Goal: Task Accomplishment & Management: Manage account settings

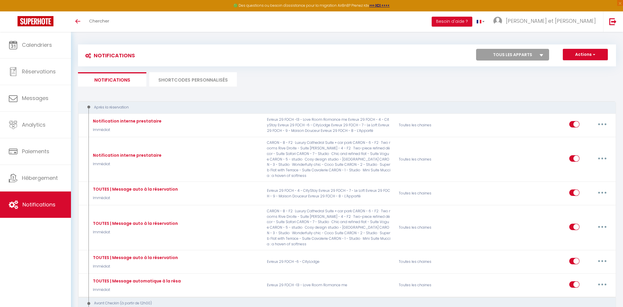
select select
checkbox input "false"
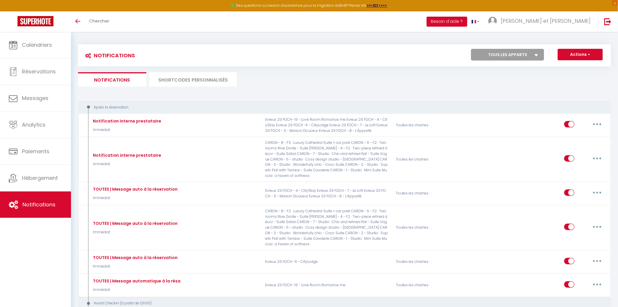
click at [491, 54] on select "Tous les apparts Evreux 29 FOCH - 4 - CityStay Evreux 29 FOCH -6 - CityLodge Ev…" at bounding box center [507, 55] width 73 height 12
select select "75704"
click at [471, 49] on select "Tous les apparts Evreux 29 FOCH - 4 - CityStay Evreux 29 FOCH -6 - CityLodge Ev…" at bounding box center [507, 55] width 73 height 12
select select
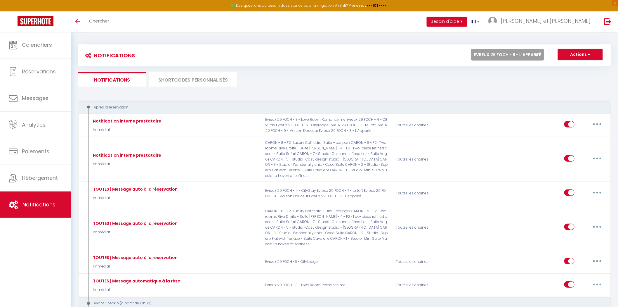
checkbox input "false"
select select
checkbox input "false"
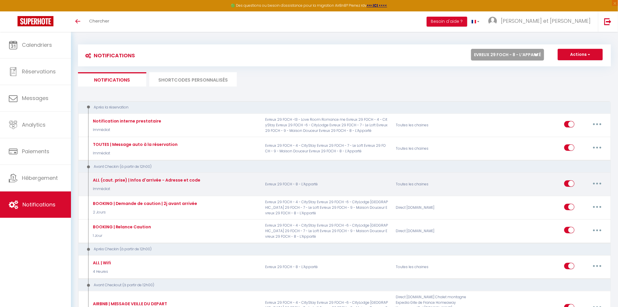
click at [593, 183] on button "button" at bounding box center [597, 183] width 16 height 9
click at [586, 192] on link "Editer" at bounding box center [581, 196] width 43 height 10
type input "ALL (caut. prise) | Infos d'arrivée - Adresse et code"
select select "Immédiat"
select select "if_booking_is_paid"
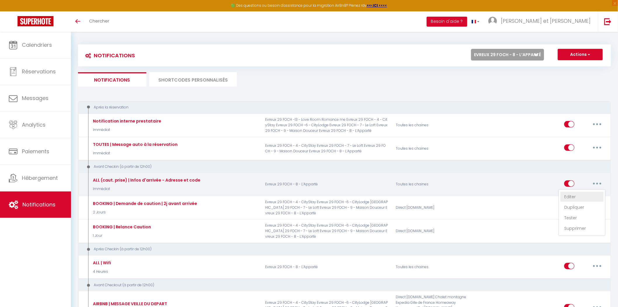
checkbox input "true"
checkbox input "false"
radio input "true"
type input "Vos informations d'arrivée | [RENTAL:NAME]"
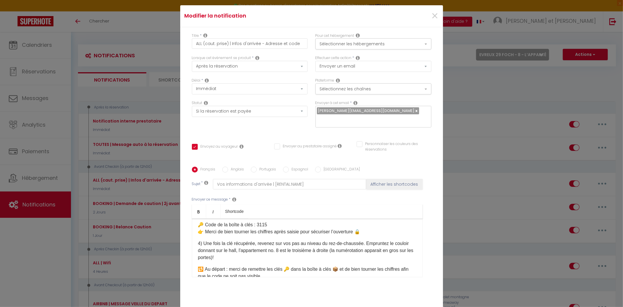
scroll to position [223, 0]
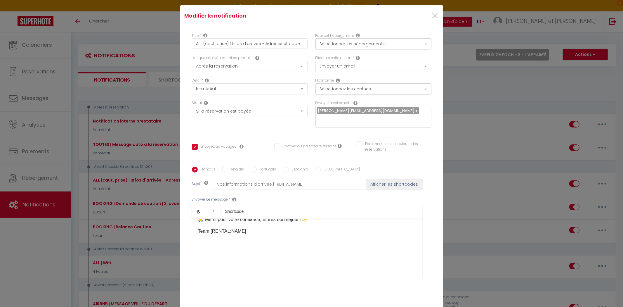
click at [252, 229] on p "Team [RENTAL:NAME]​" at bounding box center [307, 230] width 218 height 7
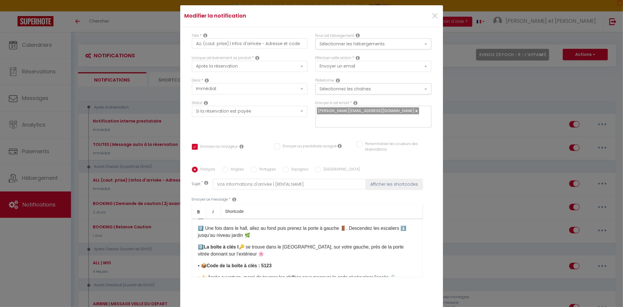
scroll to position [353, 0]
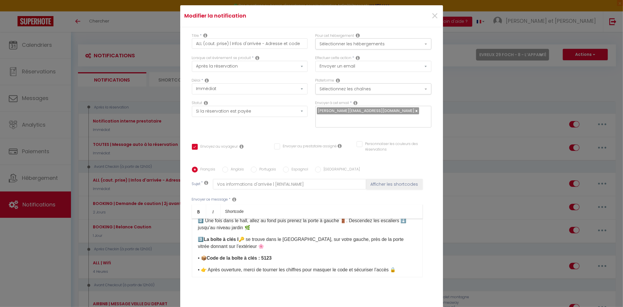
click at [236, 241] on b "La boîte à clés I" at bounding box center [221, 238] width 35 height 5
click at [277, 261] on p "• 📦 Code de la boîte à clés : 5123" at bounding box center [307, 257] width 218 height 7
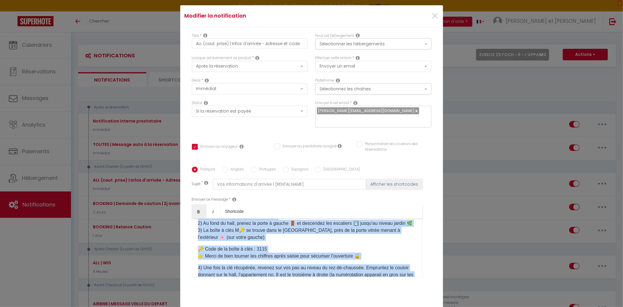
scroll to position [0, 0]
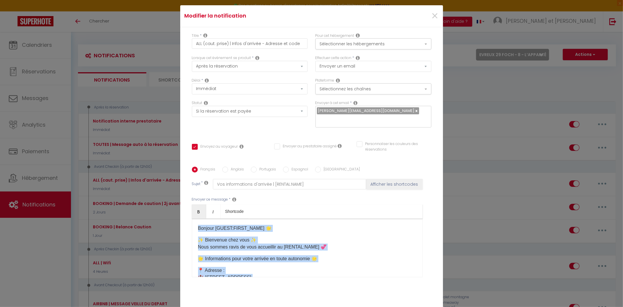
drag, startPoint x: 195, startPoint y: 257, endPoint x: 196, endPoint y: 183, distance: 74.7
click at [196, 183] on div "Français Anglais Portugais Espagnol Italien Sujet * Vos informations d'arrivée …" at bounding box center [311, 225] width 242 height 118
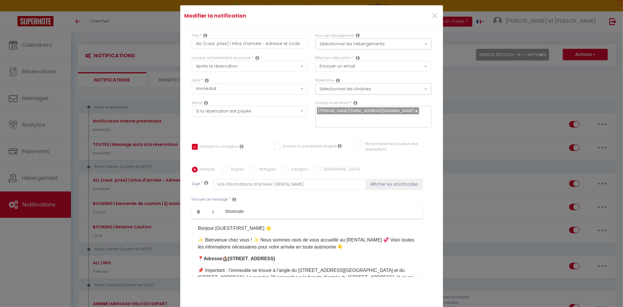
click at [259, 236] on p "✨ Bienvenue chez vous ! ✨ Nous sommes ravis de vous accueillir au [RENTAL:NAME]…" at bounding box center [307, 243] width 218 height 14
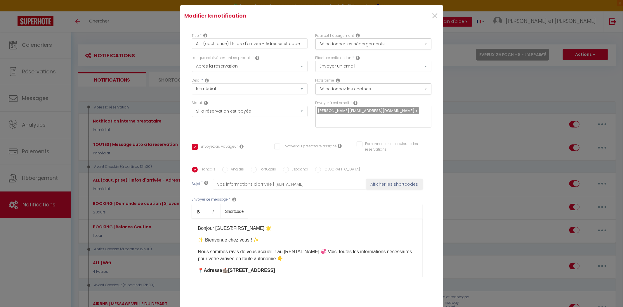
click at [314, 248] on p "Nous sommes ravis de vous accueillir au [RENTAL:NAME] 💞 Voici toutes les inform…" at bounding box center [307, 255] width 218 height 14
click at [323, 248] on p "Nous sommes ravis de vous accueillir au [RENTAL:NAME] 💞 Voici toutes les inform…" at bounding box center [307, 255] width 218 height 14
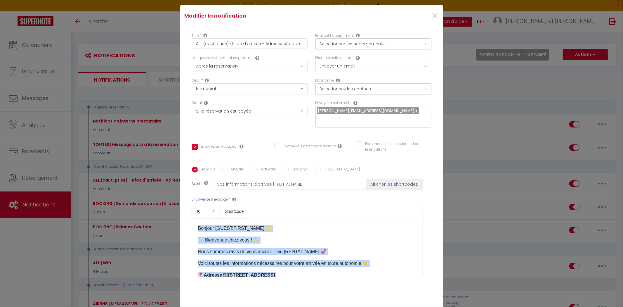
drag, startPoint x: 274, startPoint y: 245, endPoint x: 163, endPoint y: 195, distance: 121.9
click at [163, 195] on div "Modifier la notification × Titre * ALL (caut. prise) | Infos d'arrivée - Adress…" at bounding box center [311, 153] width 623 height 307
copy div "Loremip [DOLOR:SITAM_CONS] 🌟 ✨ Adipiscin elit sedd ! ✨ Eius tempor incid ut lab…"
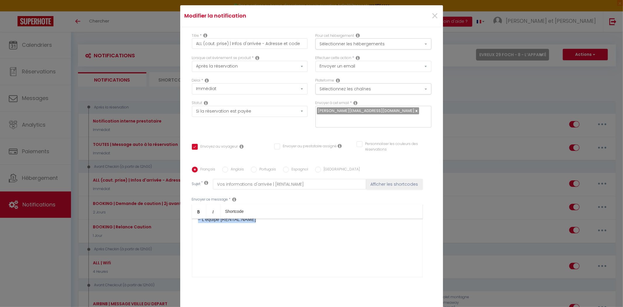
scroll to position [37, 0]
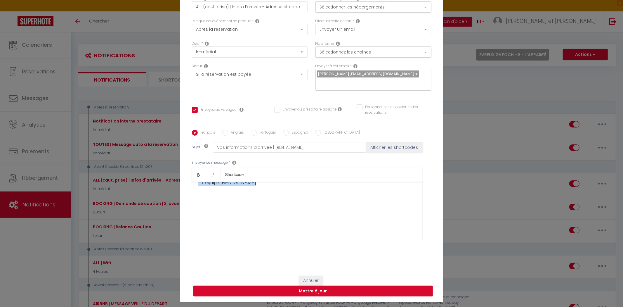
click at [309, 285] on button "Mettre à jour" at bounding box center [312, 290] width 239 height 11
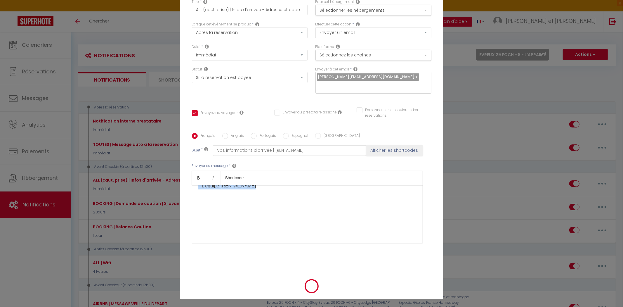
checkbox input "true"
checkbox input "false"
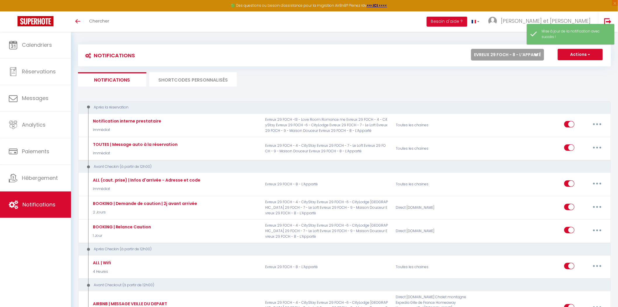
click at [514, 55] on select "Tous les apparts Evreux 29 FOCH - 4 - CityStay Evreux 29 FOCH -6 - CityLodge Ev…" at bounding box center [507, 55] width 73 height 12
select select "75685"
click at [471, 49] on select "Tous les apparts Evreux 29 FOCH - 4 - CityStay Evreux 29 FOCH -6 - CityLodge Ev…" at bounding box center [507, 55] width 73 height 12
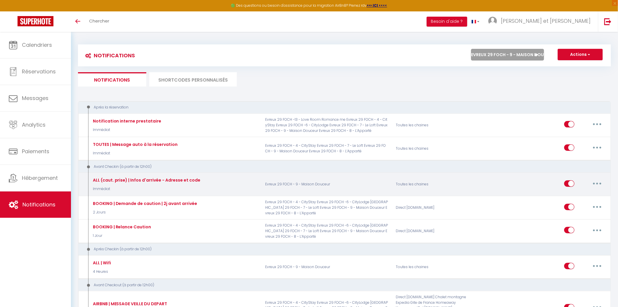
click at [597, 182] on icon "button" at bounding box center [597, 183] width 2 height 2
click at [576, 193] on link "Editer" at bounding box center [581, 196] width 43 height 10
type input "ALL (caut. prise) | Infos d'arrivée - Adresse et code"
select select "Immédiat"
select select "if_booking_is_paid"
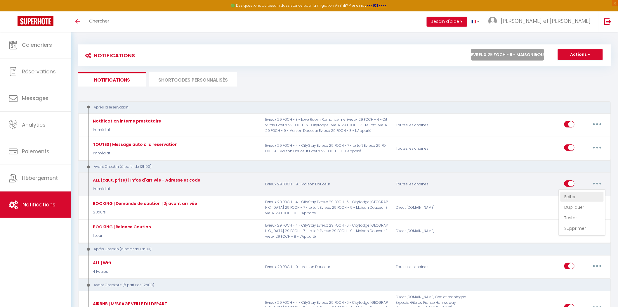
checkbox input "true"
checkbox input "false"
radio input "true"
type input "Vos informations d'arrivée | [RENTAL:NAME]"
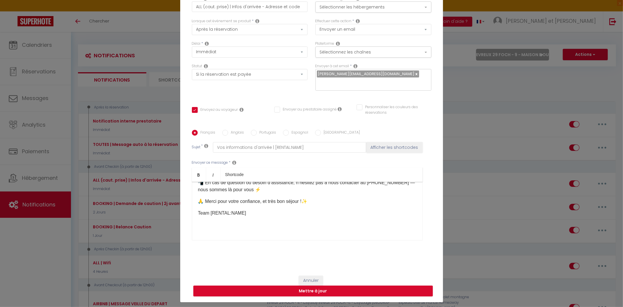
scroll to position [205, 0]
click at [267, 213] on div "Bonjour [GUEST:FIRST_NAME]​ 🌟​ ✨ Bienvenue chez vous ✨ Nous sommes ravis de vou…" at bounding box center [307, 211] width 231 height 58
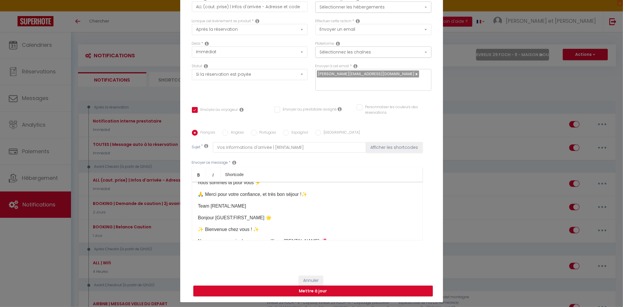
click at [244, 206] on p "Team [RENTAL:NAME]​" at bounding box center [307, 205] width 218 height 7
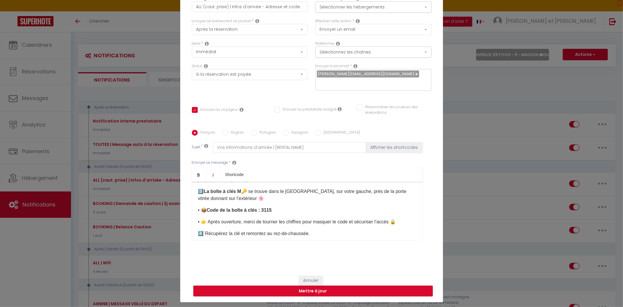
scroll to position [399, 0]
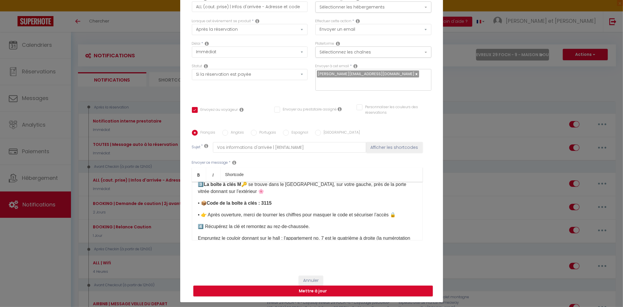
click at [236, 187] on b "La boîte à clés M" at bounding box center [222, 184] width 37 height 5
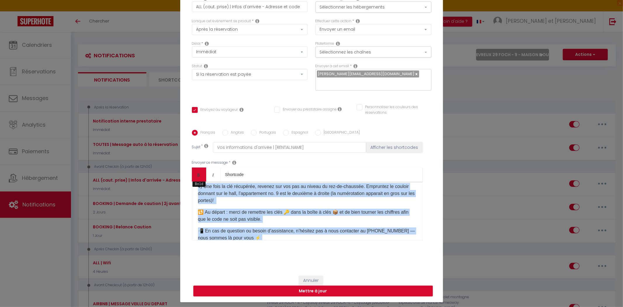
scroll to position [0, 0]
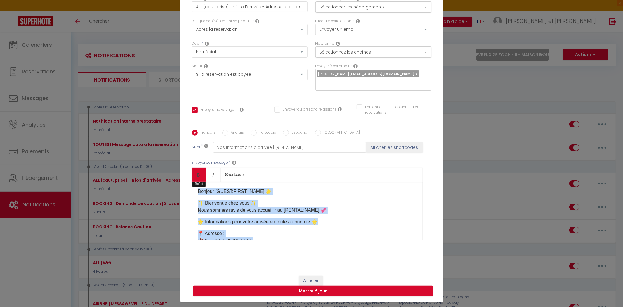
drag, startPoint x: 196, startPoint y: 211, endPoint x: 194, endPoint y: 174, distance: 36.8
click at [194, 174] on div "Bold Italic Shortcode Rich text editor Bonjour [GUEST:FIRST_NAME]​ 🌟​ ✨ Bienven…" at bounding box center [307, 203] width 231 height 73
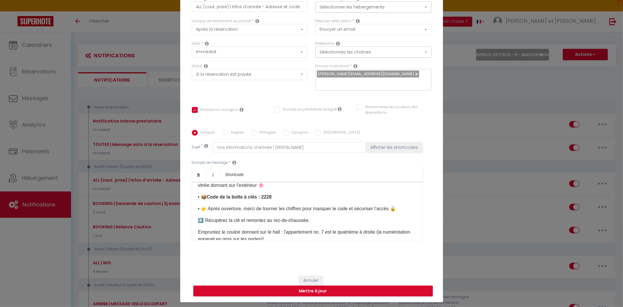
scroll to position [162, 0]
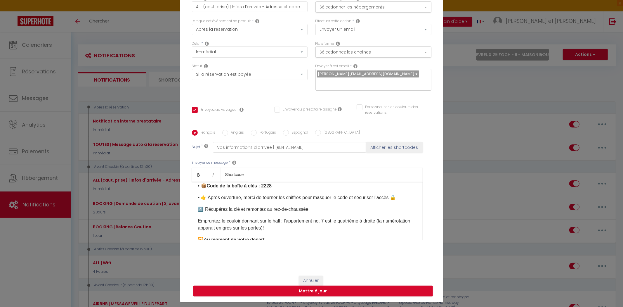
click at [323, 225] on p "Empruntez le couloir donnant sur le hall : l'appartement no. 7 est le quatrième…" at bounding box center [307, 224] width 218 height 14
click at [353, 224] on p "Empruntez le couloir donnant sur le hall : l'appartement no. 9 est le quatrième…" at bounding box center [307, 224] width 218 height 14
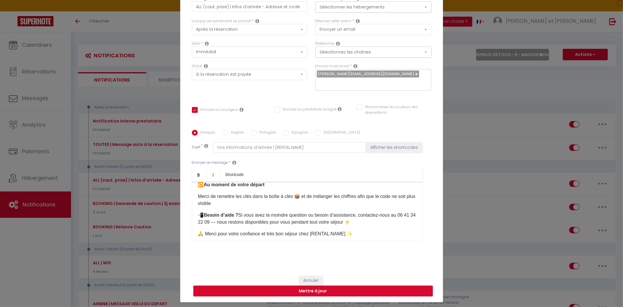
scroll to position [227, 0]
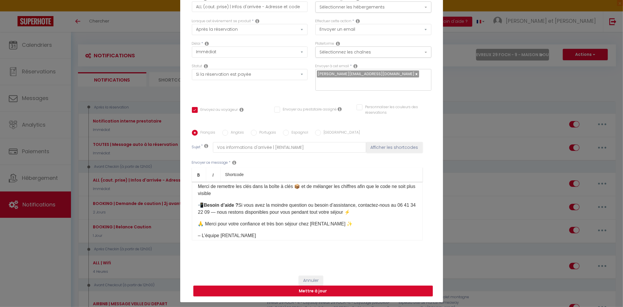
click at [311, 285] on button "Mettre à jour" at bounding box center [312, 290] width 239 height 11
checkbox input "true"
checkbox input "false"
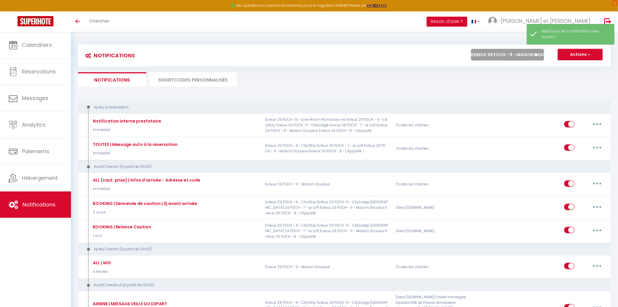
click at [512, 53] on select "Tous les apparts Evreux 29 FOCH - 4 - CityStay Evreux 29 FOCH -6 - CityLodge Ev…" at bounding box center [507, 55] width 73 height 12
select select "75704"
click at [471, 49] on select "Tous les apparts Evreux 29 FOCH - 4 - CityStay Evreux 29 FOCH -6 - CityLodge Ev…" at bounding box center [507, 55] width 73 height 12
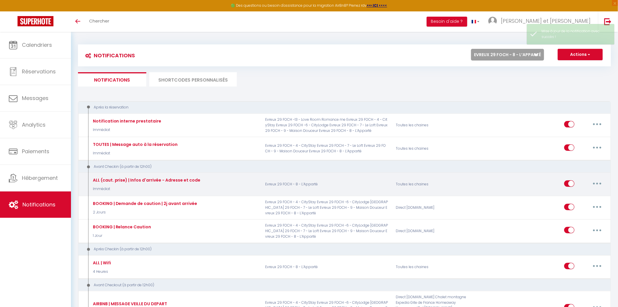
click at [595, 183] on button "button" at bounding box center [597, 183] width 16 height 9
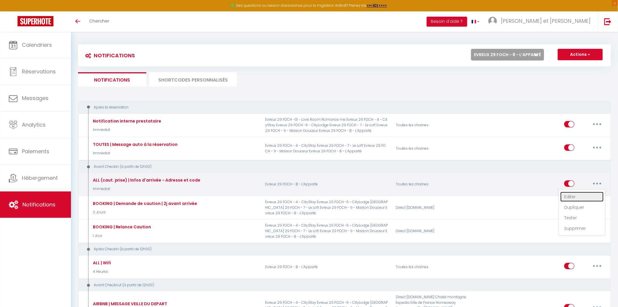
click at [579, 193] on link "Editer" at bounding box center [581, 196] width 43 height 10
type input "ALL (caut. prise) | Infos d'arrivée - Adresse et code"
select select "Immédiat"
select select "if_booking_is_paid"
checkbox input "true"
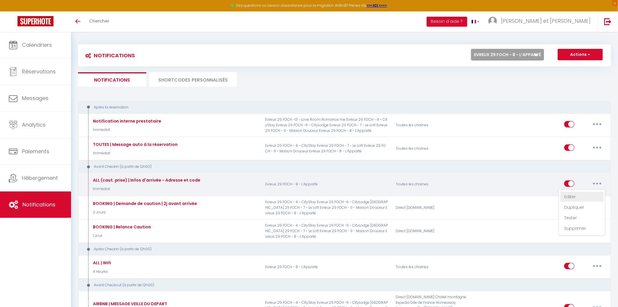
checkbox input "false"
radio input "true"
type input "Vos informations d'arrivée | [RENTAL:NAME]"
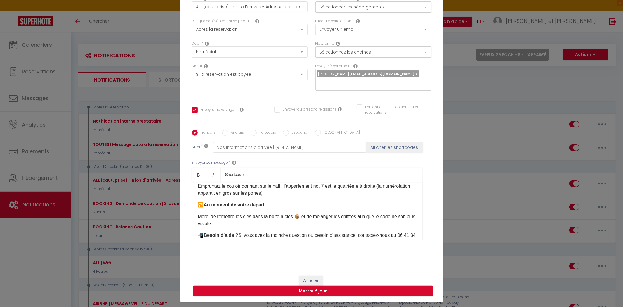
scroll to position [189, 0]
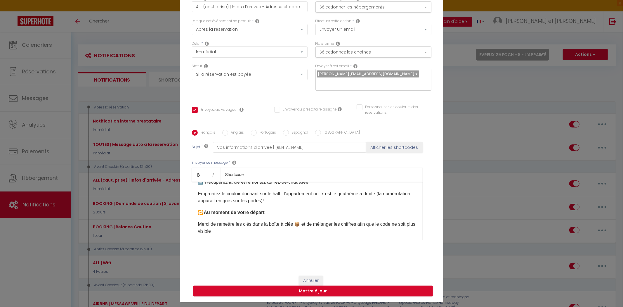
click at [324, 196] on p "Empruntez le couloir donnant sur le hall : l'appartement no. 7 est le quatrième…" at bounding box center [307, 197] width 218 height 14
click at [351, 195] on p "Empruntez le couloir donnant sur le hall : l'appartement no. 8 est le quatrième…" at bounding box center [307, 197] width 218 height 14
click at [314, 289] on button "Mettre à jour" at bounding box center [312, 290] width 239 height 11
checkbox input "true"
checkbox input "false"
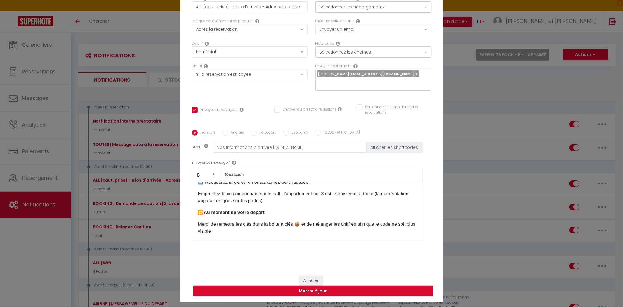
checkbox input "false"
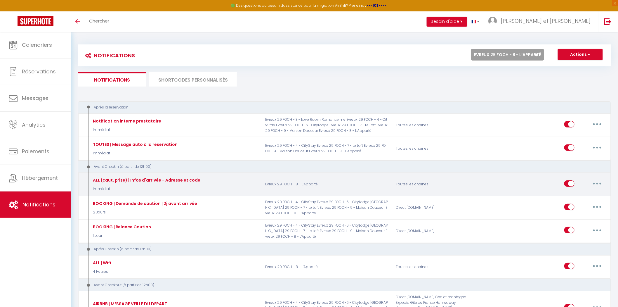
click at [593, 180] on button "button" at bounding box center [597, 183] width 16 height 9
click at [587, 192] on link "Editer" at bounding box center [581, 196] width 43 height 10
type input "ALL (caut. prise) | Infos d'arrivée - Adresse et code"
select select "Immédiat"
select select "if_booking_is_paid"
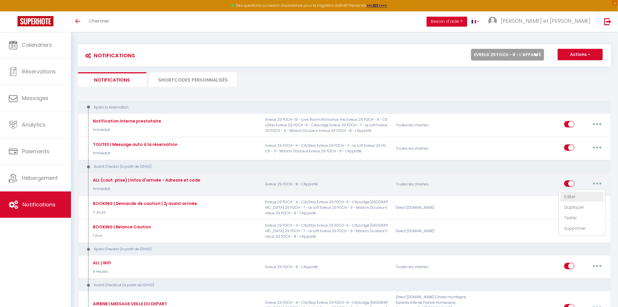
checkbox input "true"
checkbox input "false"
radio input "true"
type input "Vos informations d'arrivée | [RENTAL:NAME]"
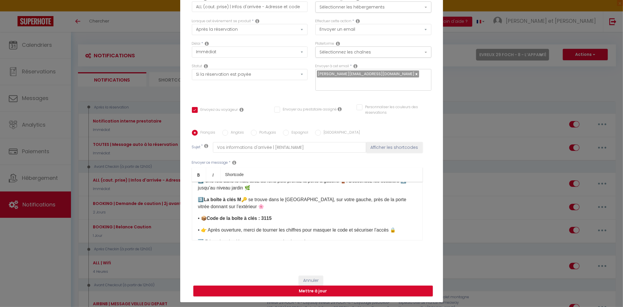
scroll to position [0, 0]
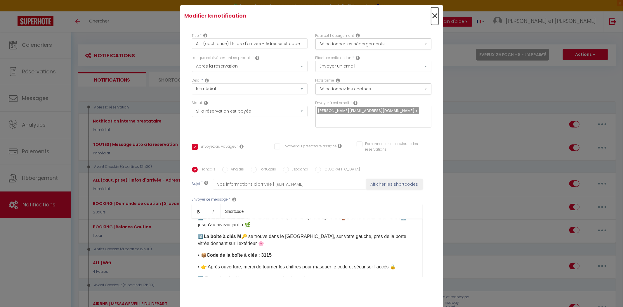
drag, startPoint x: 433, startPoint y: 18, endPoint x: 478, endPoint y: 45, distance: 51.6
click at [433, 18] on span "×" at bounding box center [434, 16] width 7 height 18
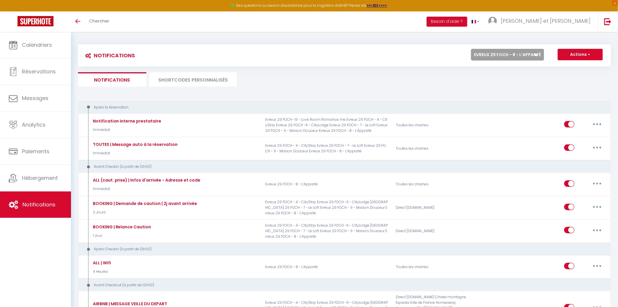
click at [488, 58] on select "Tous les apparts Evreux 29 FOCH - 4 - CityStay Evreux 29 FOCH -6 - CityLodge Ev…" at bounding box center [507, 55] width 73 height 12
select select "75504"
click at [471, 49] on select "Tous les apparts Evreux 29 FOCH - 4 - CityStay Evreux 29 FOCH -6 - CityLodge Ev…" at bounding box center [507, 55] width 73 height 12
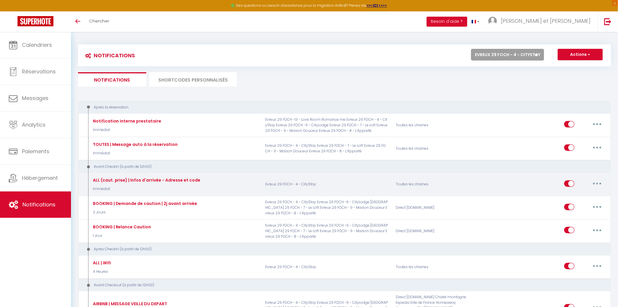
click at [594, 183] on button "button" at bounding box center [597, 183] width 16 height 9
click at [581, 196] on link "Editer" at bounding box center [581, 196] width 43 height 10
type input "ALL (caut. prise) | Infos d'arrivée - Adresse et code"
select select "Immédiat"
select select "if_deposit_is_paid"
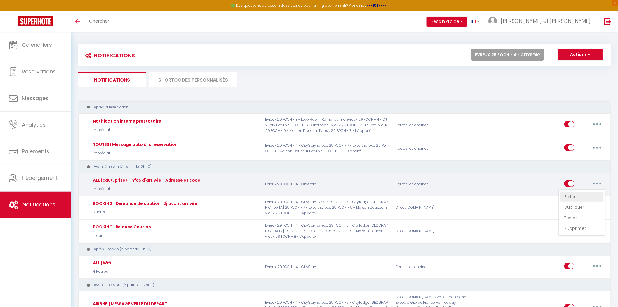
checkbox input "true"
checkbox input "false"
radio input "true"
type input "[RENTAL:NAME] | Vos informations d'arrivée"
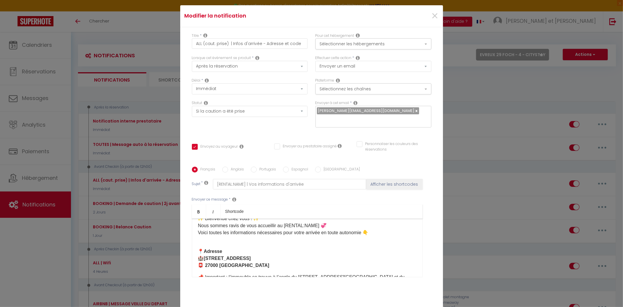
scroll to position [32, 0]
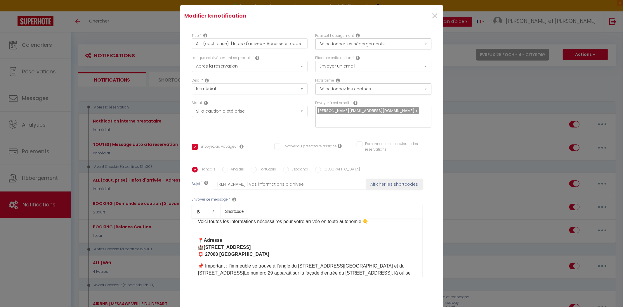
click at [214, 229] on p "📍 Adresse 🏰 [STREET_ADDRESS]" at bounding box center [307, 243] width 218 height 28
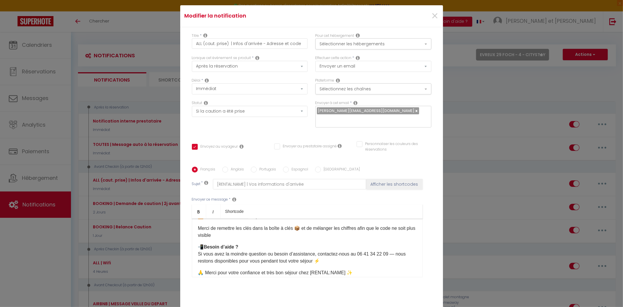
scroll to position [256, 0]
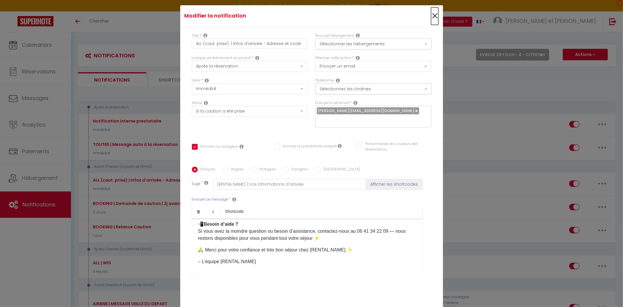
click at [431, 23] on span "×" at bounding box center [434, 16] width 7 height 18
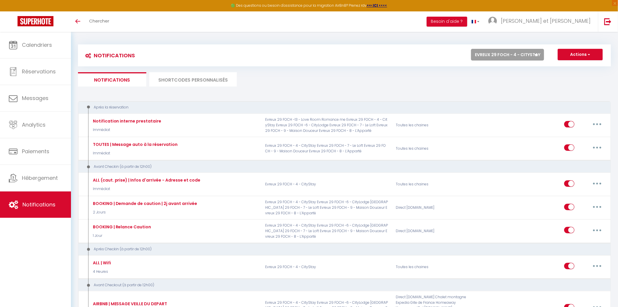
click at [505, 55] on select "Tous les apparts Evreux 29 FOCH - 4 - CityStay Evreux 29 FOCH -6 - CityLodge Ev…" at bounding box center [507, 55] width 73 height 12
select select "75549"
click at [471, 49] on select "Tous les apparts Evreux 29 FOCH - 4 - CityStay Evreux 29 FOCH -6 - CityLodge Ev…" at bounding box center [507, 55] width 73 height 12
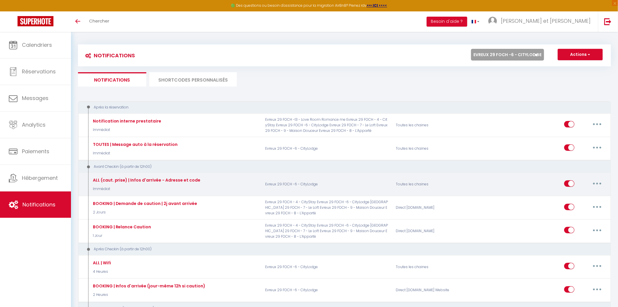
click at [594, 184] on button "button" at bounding box center [597, 183] width 16 height 9
click at [565, 196] on link "Editer" at bounding box center [581, 196] width 43 height 10
type input "ALL (caut. prise) | Infos d'arrivée - Adresse et code"
select select "Immédiat"
select select "if_booking_is_paid"
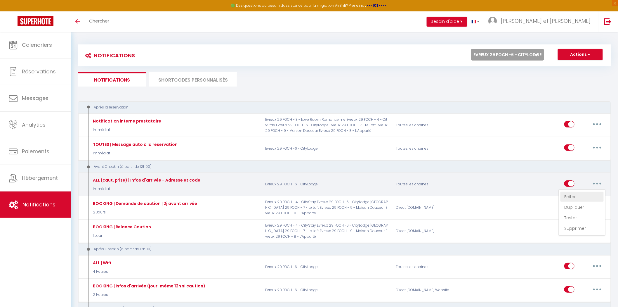
checkbox input "true"
checkbox input "false"
radio input "true"
type input "Vos informations d'arrivée | [RENTAL:NAME]"
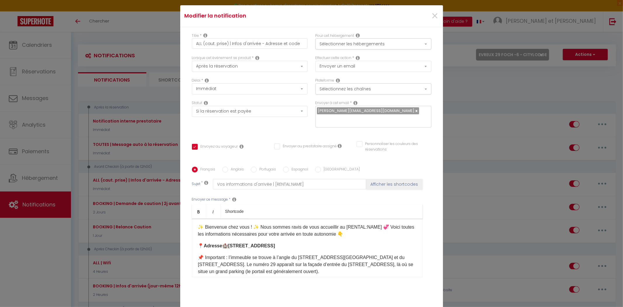
scroll to position [0, 0]
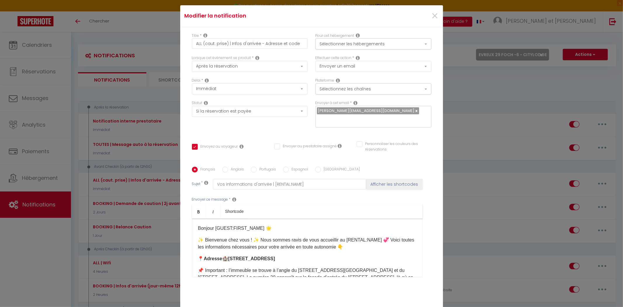
click at [258, 236] on p "✨ Bienvenue chez vous ! ✨ Nous sommes ravis de vous accueillir au [RENTAL:NAME]…" at bounding box center [307, 243] width 218 height 14
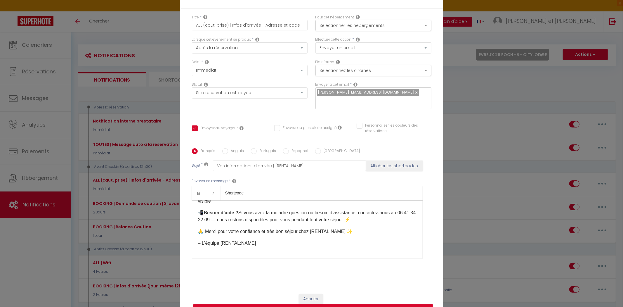
scroll to position [37, 0]
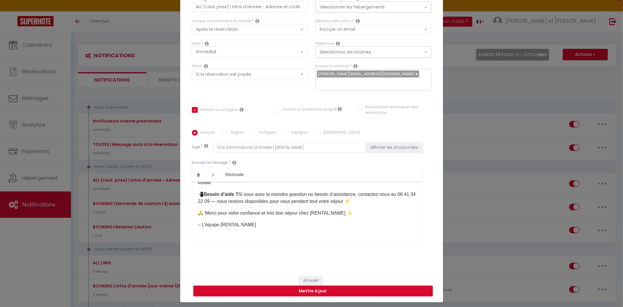
click at [307, 286] on button "Mettre à jour" at bounding box center [312, 290] width 239 height 11
checkbox input "true"
checkbox input "false"
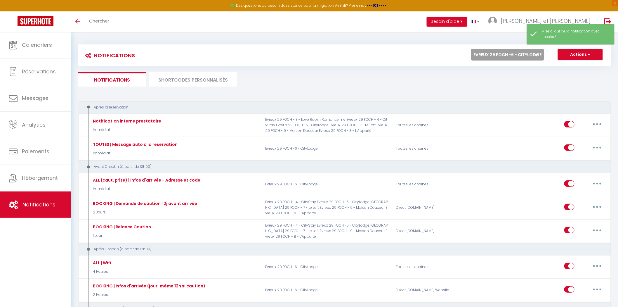
click at [510, 53] on select "Tous les apparts Evreux 29 FOCH - 4 - CityStay Evreux 29 FOCH -6 - CityLodge Ev…" at bounding box center [507, 55] width 73 height 12
select select "75649"
click at [471, 49] on select "Tous les apparts Evreux 29 FOCH - 4 - CityStay Evreux 29 FOCH -6 - CityLodge Ev…" at bounding box center [507, 55] width 73 height 12
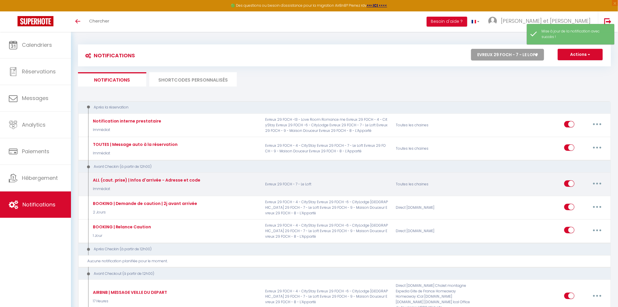
click at [596, 179] on button "button" at bounding box center [597, 183] width 16 height 9
click at [582, 192] on link "Editer" at bounding box center [581, 196] width 43 height 10
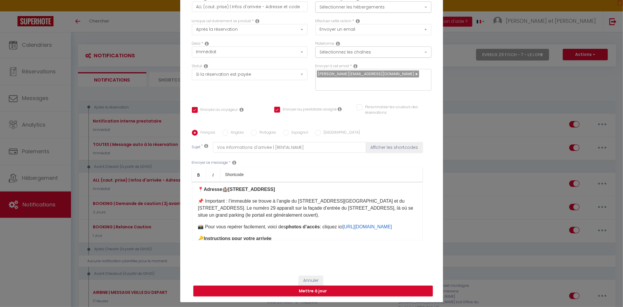
scroll to position [0, 0]
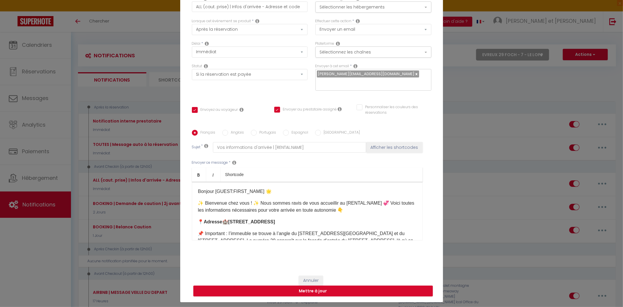
click at [260, 199] on p "✨ Bienvenue chez vous ! ✨ Nous sommes ravis de vous accueillir au [RENTAL:NAME]…" at bounding box center [307, 206] width 218 height 14
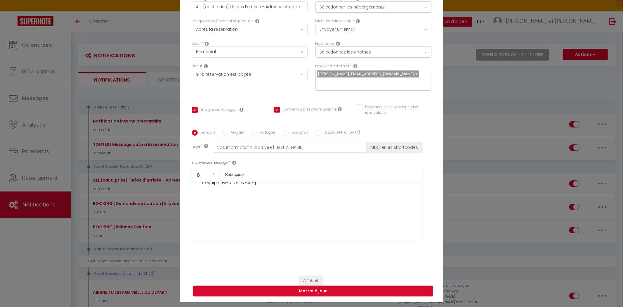
scroll to position [282, 0]
click at [303, 285] on button "Mettre à jour" at bounding box center [312, 290] width 239 height 11
checkbox input "true"
checkbox input "false"
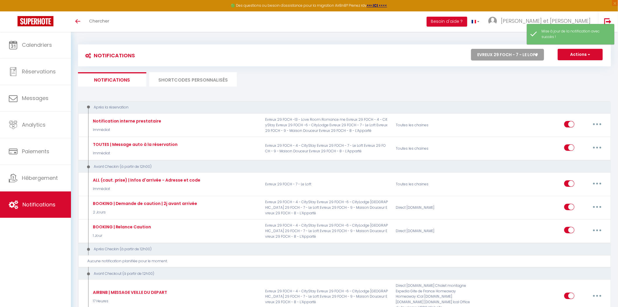
click at [503, 57] on select "Tous les apparts Evreux 29 FOCH - 4 - CityStay Evreux 29 FOCH -6 - CityLodge Ev…" at bounding box center [507, 55] width 73 height 12
select select "75704"
click at [471, 49] on select "Tous les apparts Evreux 29 FOCH - 4 - CityStay Evreux 29 FOCH -6 - CityLodge Ev…" at bounding box center [507, 55] width 73 height 12
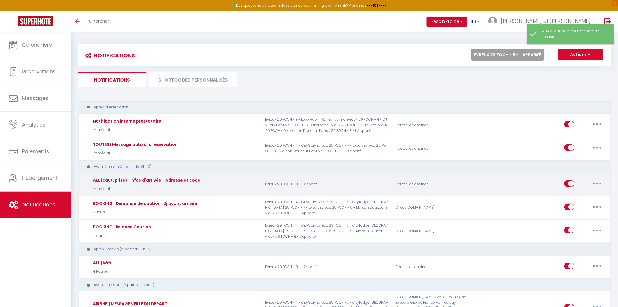
click at [593, 184] on button "button" at bounding box center [597, 183] width 16 height 9
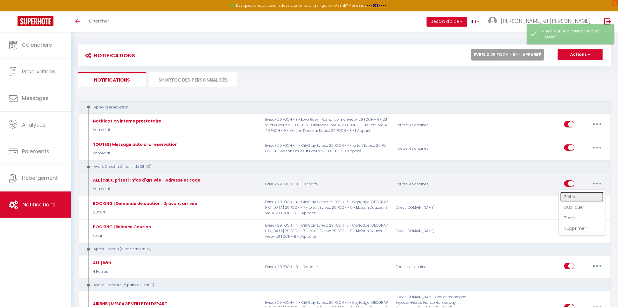
click at [574, 196] on link "Editer" at bounding box center [581, 196] width 43 height 10
type input "ALL (caut. prise) | Infos d'arrivée - Adresse et code"
select select "Immédiat"
select select "if_booking_is_paid"
checkbox input "true"
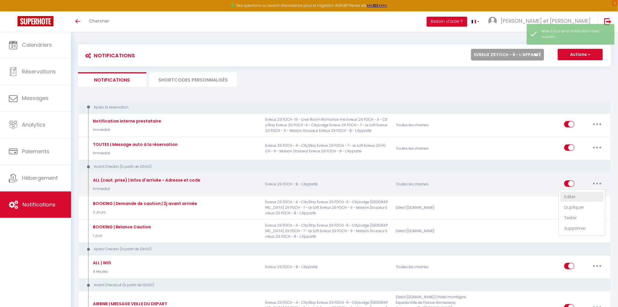
checkbox input "false"
radio input "true"
type input "Vos informations d'arrivée | [RENTAL:NAME]"
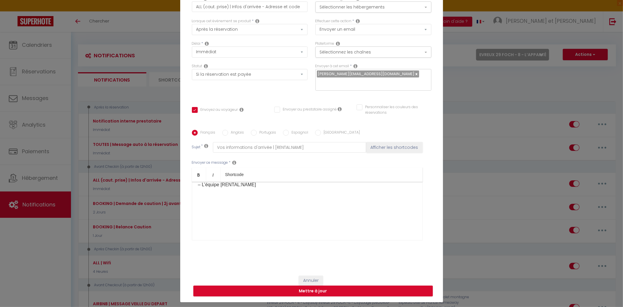
scroll to position [287, 0]
click at [325, 288] on button "Mettre à jour" at bounding box center [312, 290] width 239 height 11
checkbox input "true"
checkbox input "false"
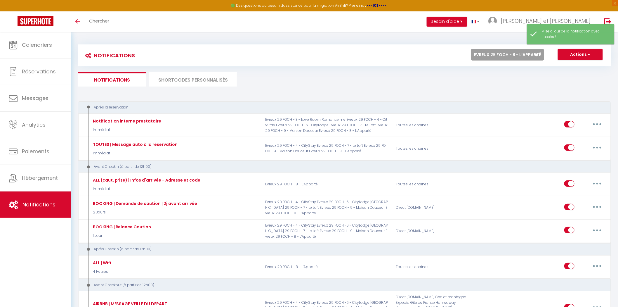
click at [526, 56] on select "Tous les apparts Evreux 29 FOCH - 4 - CityStay Evreux 29 FOCH -6 - CityLodge Ev…" at bounding box center [507, 55] width 73 height 12
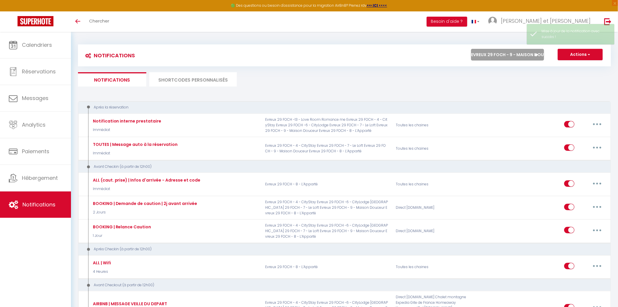
click at [471, 49] on select "Tous les apparts Evreux 29 FOCH - 4 - CityStay Evreux 29 FOCH -6 - CityLodge Ev…" at bounding box center [507, 55] width 73 height 12
click at [515, 52] on select "Tous les apparts Evreux 29 FOCH - 4 - CityStay Evreux 29 FOCH -6 - CityLodge Ev…" at bounding box center [507, 55] width 73 height 12
select select "74923"
click at [471, 49] on select "Tous les apparts Evreux 29 FOCH - 4 - CityStay Evreux 29 FOCH -6 - CityLodge Ev…" at bounding box center [507, 55] width 73 height 12
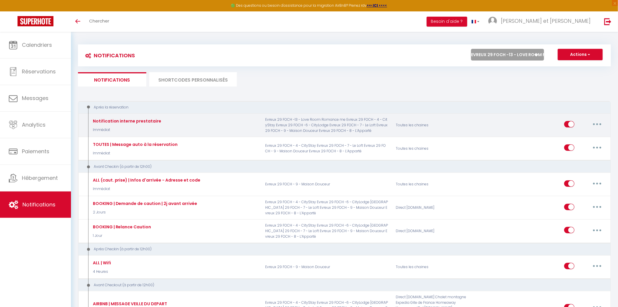
select select
checkbox input "false"
select select
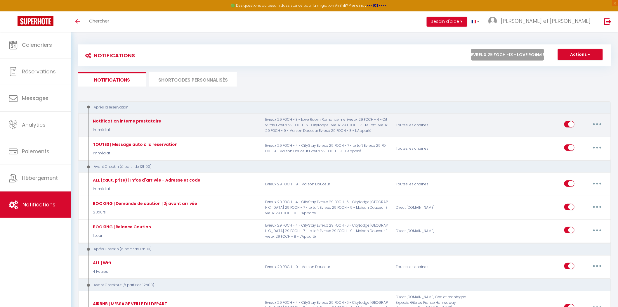
checkbox input "false"
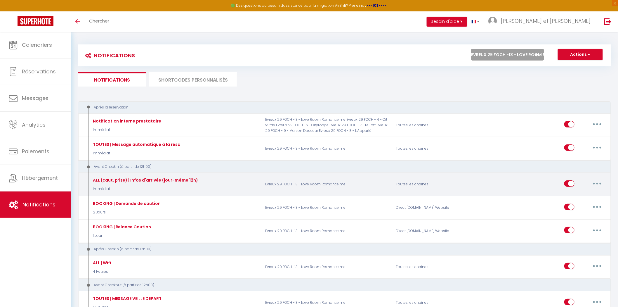
click at [596, 182] on button "button" at bounding box center [597, 183] width 16 height 9
click at [570, 196] on link "Editer" at bounding box center [581, 196] width 43 height 10
type input "ALL (caut. prise) | Infos d'arrivée (jour-même 12h)"
select select "Immédiat"
select select "if_booking_is_paid"
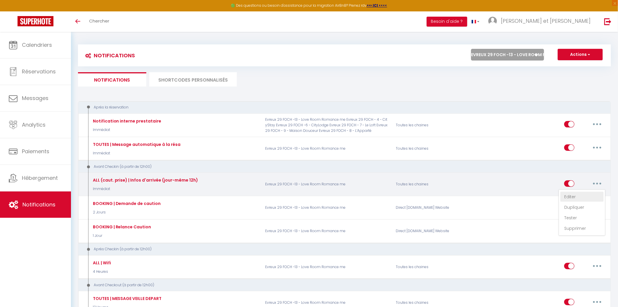
checkbox input "true"
checkbox input "false"
radio input "true"
type input "[RENTAL:NAME]​ | Vos informations d'arrivée"
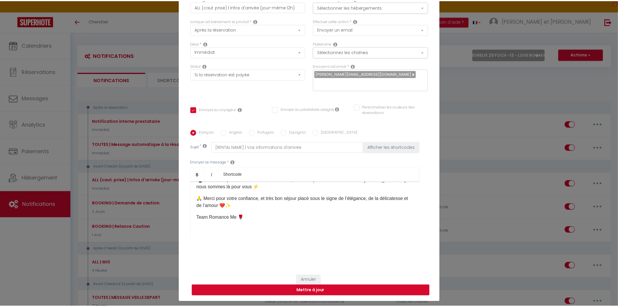
scroll to position [200, 0]
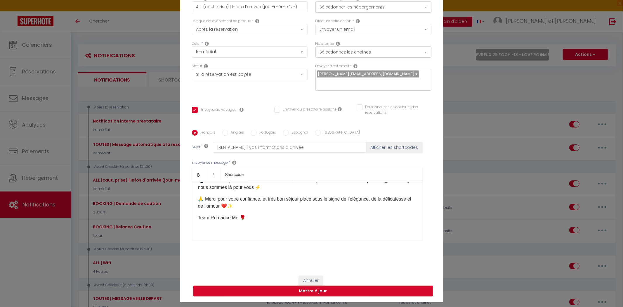
click at [314, 288] on button "Mettre à jour" at bounding box center [312, 290] width 239 height 11
checkbox input "true"
checkbox input "false"
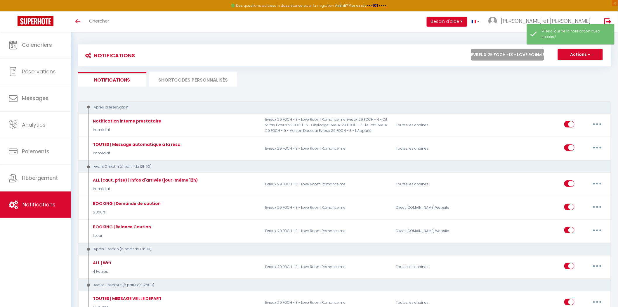
click at [520, 53] on select "Tous les apparts Evreux 29 FOCH - 4 - CityStay Evreux 29 FOCH -6 - CityLodge Ev…" at bounding box center [507, 55] width 73 height 12
select select "75504"
click at [471, 49] on select "Tous les apparts Evreux 29 FOCH - 4 - CityStay Evreux 29 FOCH -6 - CityLodge Ev…" at bounding box center [507, 55] width 73 height 12
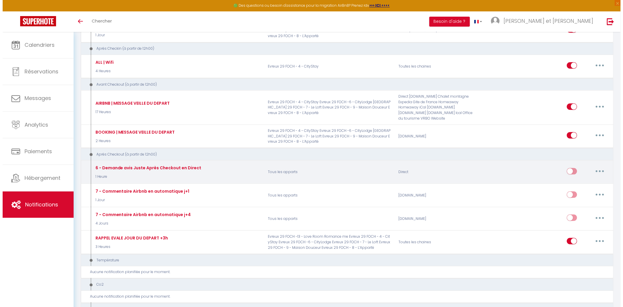
scroll to position [194, 0]
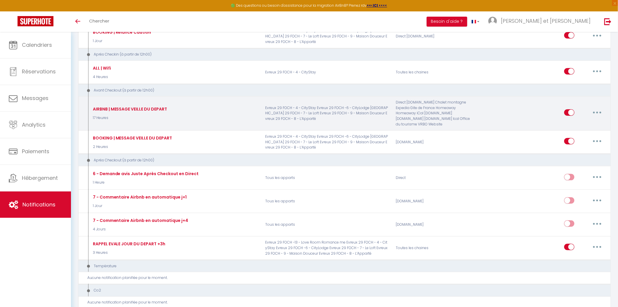
click at [600, 110] on button "button" at bounding box center [597, 112] width 16 height 9
click at [584, 123] on link "Editer" at bounding box center [581, 126] width 43 height 10
type input "AIRBNB | MESSAGE VEILLE DU DEPART"
select select "4"
select select "17 Heures"
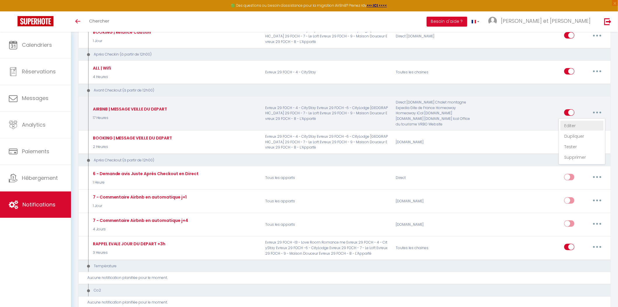
select select
checkbox input "true"
checkbox input "false"
radio input "true"
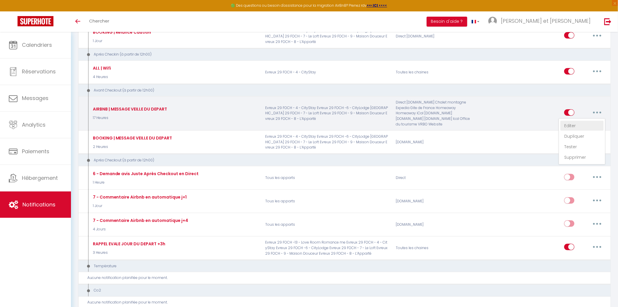
type input "[RENTAL:NAME] | Avant de nous quitter 😊"
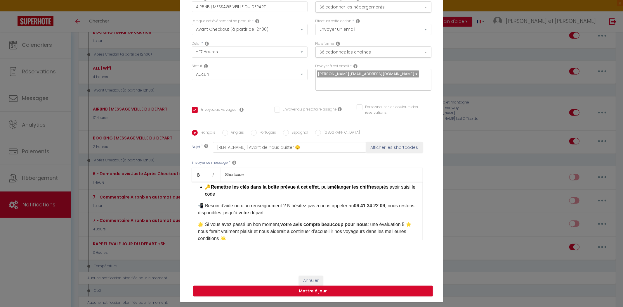
scroll to position [152, 0]
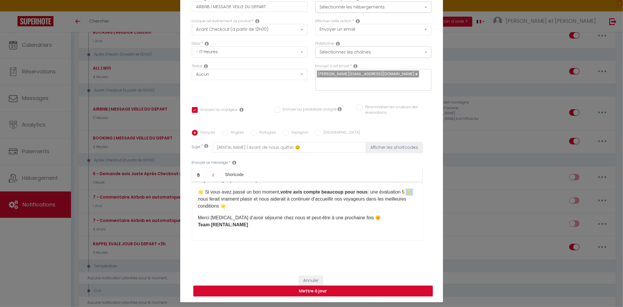
drag, startPoint x: 201, startPoint y: 194, endPoint x: 196, endPoint y: 194, distance: 4.7
click at [198, 194] on p "🌟​ Si vous avez passé un bon moment, votre avis compte beaucoup pour nous : une…" at bounding box center [307, 198] width 218 height 21
copy p "⭐️"
click at [201, 196] on p "🌟​ Si vous avez passé un bon moment, votre avis compte beaucoup pour nous : une…" at bounding box center [307, 198] width 218 height 21
drag, startPoint x: 207, startPoint y: 194, endPoint x: 194, endPoint y: 194, distance: 12.8
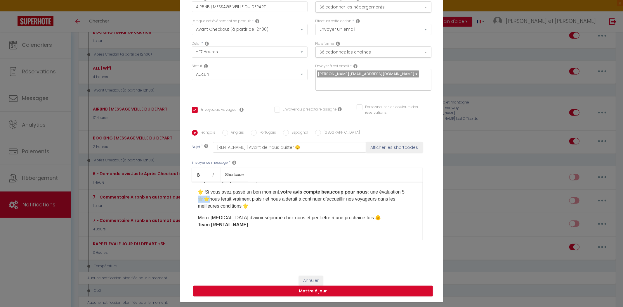
click at [194, 194] on div "Bonsoir [GUEST:FIRST_NAME] 🌿 C’est déjà votre dernière nuit ! Nous espérons que…" at bounding box center [307, 211] width 231 height 58
copy p "⭐️ ⭐️"
click at [208, 194] on p "🌟​ Si vous avez passé un bon moment, votre avis compte beaucoup pour nous : une…" at bounding box center [307, 198] width 218 height 21
drag, startPoint x: 220, startPoint y: 194, endPoint x: 216, endPoint y: 196, distance: 4.2
click at [216, 196] on p "🌟​ Si vous avez passé un bon moment, votre avis compte beaucoup pour nous : une…" at bounding box center [307, 198] width 218 height 21
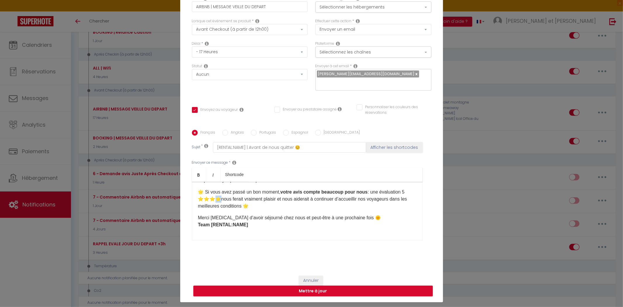
copy p "⭐️"
click at [220, 194] on p "🌟​ Si vous avez passé un bon moment, votre avis compte beaucoup pour nous : une…" at bounding box center [307, 198] width 218 height 21
click at [407, 188] on p "🌟​ Si vous avez passé un bon moment, votre avis compte beaucoup pour nous : une…" at bounding box center [307, 198] width 218 height 21
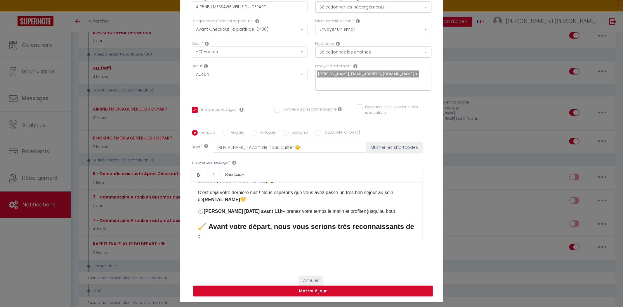
scroll to position [0, 0]
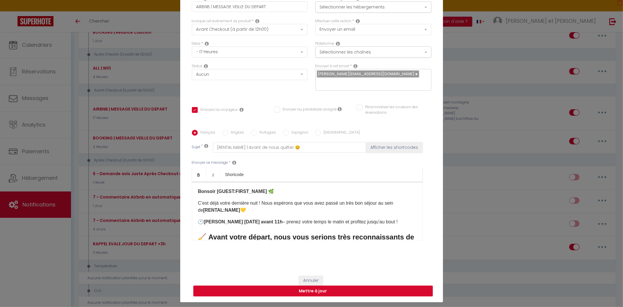
click at [321, 287] on button "Mettre à jour" at bounding box center [312, 290] width 239 height 11
checkbox input "true"
checkbox input "false"
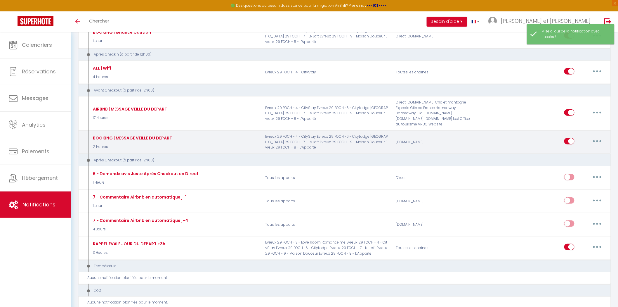
click at [601, 136] on button "button" at bounding box center [597, 140] width 16 height 9
click at [588, 149] on link "Editer" at bounding box center [581, 154] width 43 height 10
type input "BOOKING | MESSAGE VEILLE DU DEPART"
select select "4"
select select "2 Heures"
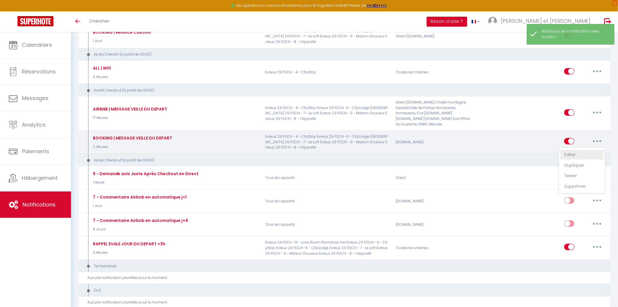
select select
checkbox input "true"
checkbox input "false"
radio input "true"
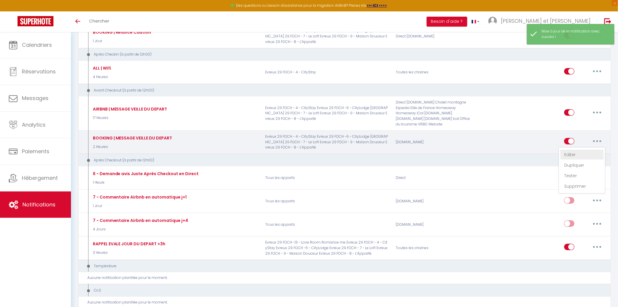
type input "[RENTAL:NAME] | Avant de nous quitter 😊"
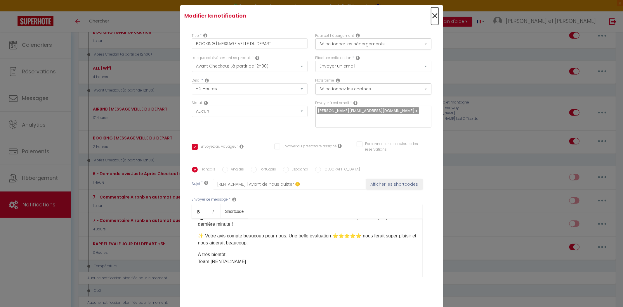
click at [434, 16] on span "×" at bounding box center [434, 16] width 7 height 18
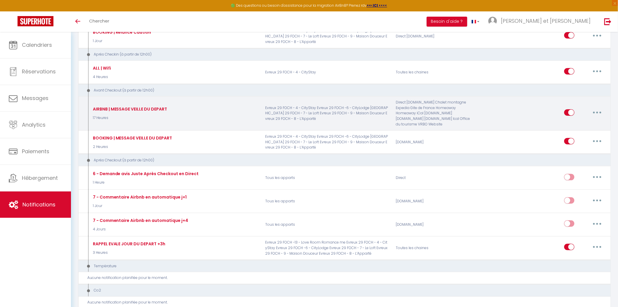
click at [597, 112] on icon "button" at bounding box center [597, 113] width 2 height 2
click at [580, 123] on link "Editer" at bounding box center [581, 126] width 43 height 10
type input "AIRBNB | MESSAGE VEILLE DU DEPART"
select select "17 Heures"
checkbox input "true"
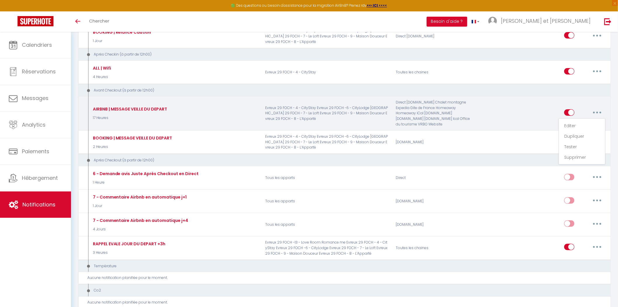
checkbox input "false"
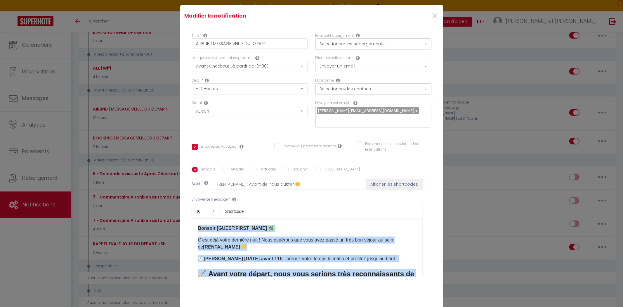
drag, startPoint x: 245, startPoint y: 256, endPoint x: 190, endPoint y: 193, distance: 84.2
click at [192, 193] on div "Envoyer ce message * Bold Italic Shortcode Rich text editor [PERSON_NAME] [GUES…" at bounding box center [311, 236] width 239 height 95
copy div "Loremip [DOLOR:SITAM_CONS] 🌿 A’eli sedd eiusm temporin utla ! Etdo magnaali eni…"
click at [432, 21] on span "×" at bounding box center [434, 16] width 7 height 18
checkbox input "true"
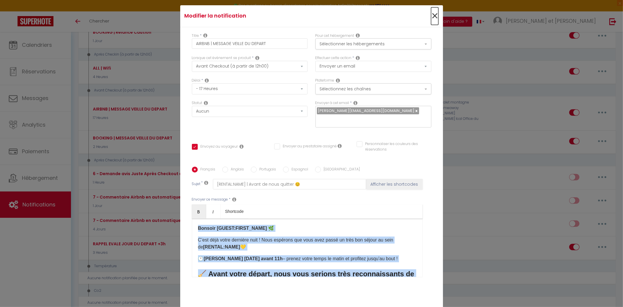
checkbox input "false"
radio input "true"
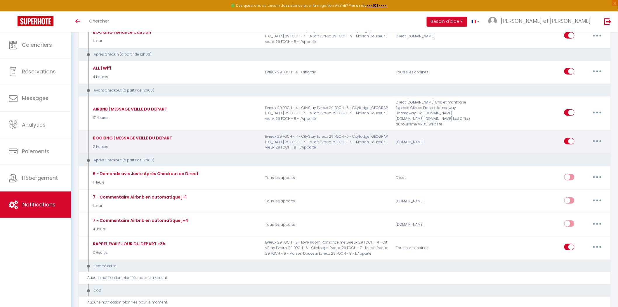
click at [594, 136] on button "button" at bounding box center [597, 140] width 16 height 9
click at [585, 149] on link "Editer" at bounding box center [581, 154] width 43 height 10
type input "BOOKING | MESSAGE VEILLE DU DEPART"
select select "2 Heures"
checkbox input "true"
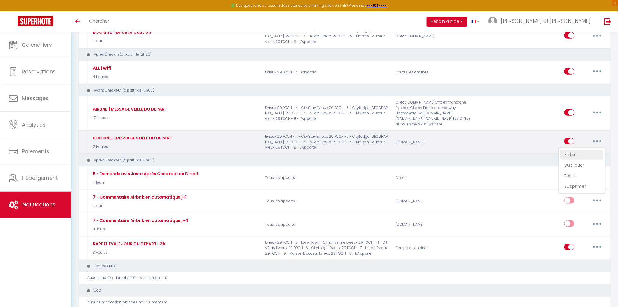
checkbox input "false"
type input "[RENTAL:NAME] | Avant de nous quitter 😊"
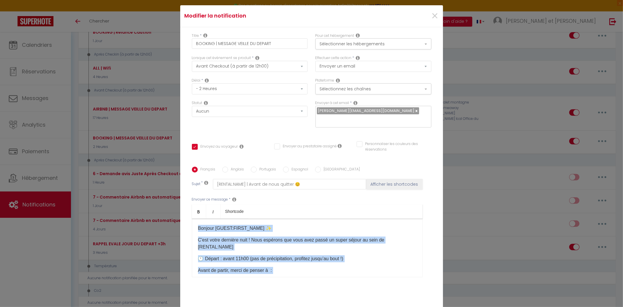
drag, startPoint x: 255, startPoint y: 256, endPoint x: 190, endPoint y: 191, distance: 91.6
click at [192, 191] on div "Envoyer ce message * Bold Italic Shortcode Rich text editor Bonjour ​[GUEST:FIR…" at bounding box center [311, 236] width 239 height 95
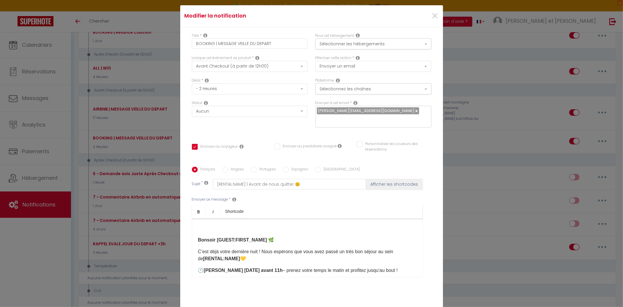
click at [194, 237] on div "​ Bonsoir [GUEST:FIRST_NAME] 🌿 C’est déjà votre dernière nuit ! Nous espérons q…" at bounding box center [307, 247] width 231 height 58
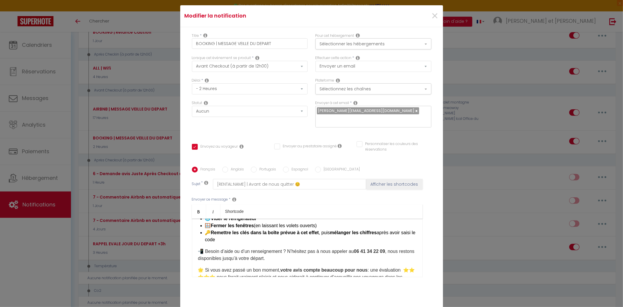
scroll to position [130, 0]
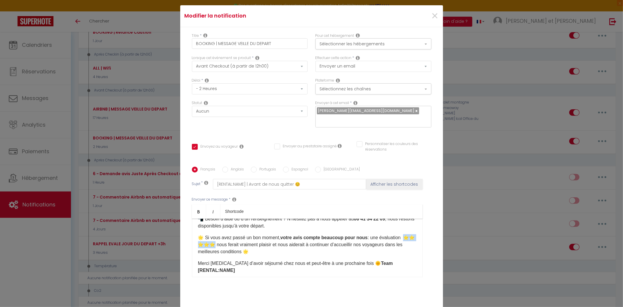
drag, startPoint x: 225, startPoint y: 239, endPoint x: 181, endPoint y: 237, distance: 44.1
click at [181, 237] on div "Titre * BOOKING | MESSAGE VEILLE DU DEPART Pour cet hébergement Sélectionner le…" at bounding box center [311, 166] width 263 height 279
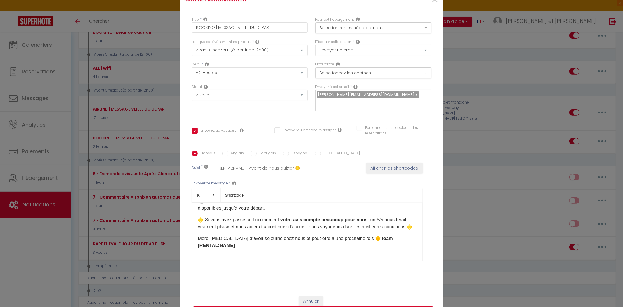
scroll to position [32, 0]
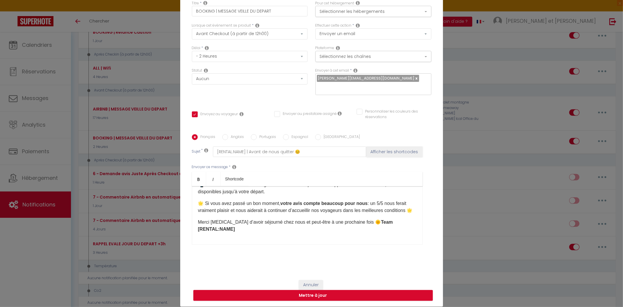
click at [360, 224] on b "Team [RENTAL:NAME]" at bounding box center [295, 225] width 195 height 12
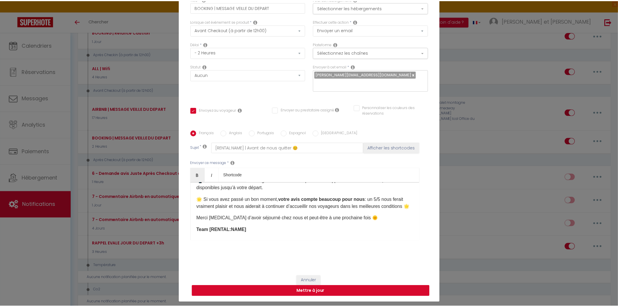
scroll to position [37, 0]
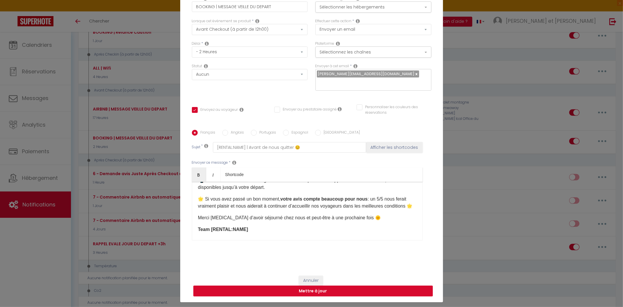
click at [316, 288] on button "Mettre à jour" at bounding box center [312, 290] width 239 height 11
checkbox input "true"
checkbox input "false"
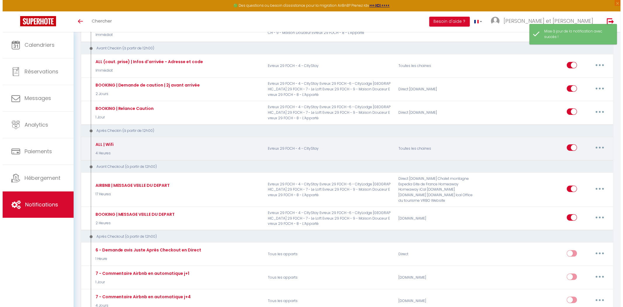
scroll to position [130, 0]
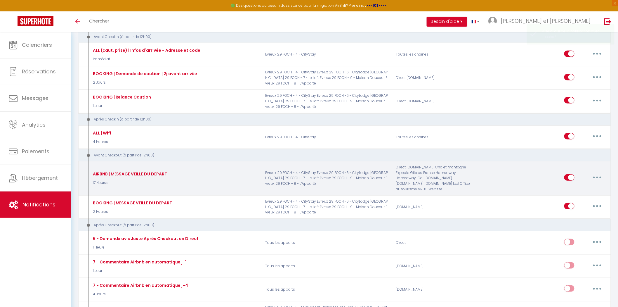
click at [598, 176] on icon "button" at bounding box center [597, 177] width 2 height 2
click at [584, 185] on link "Editer" at bounding box center [581, 190] width 43 height 10
type input "AIRBNB | MESSAGE VEILLE DU DEPART"
select select "4"
select select "17 Heures"
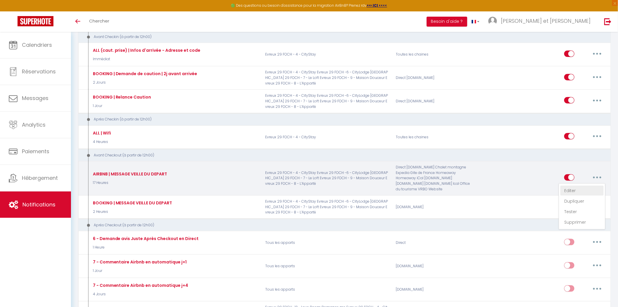
select select
checkbox input "true"
checkbox input "false"
radio input "true"
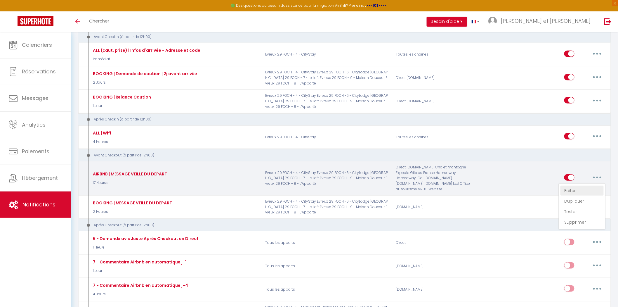
type input "[RENTAL:NAME] | Avant de nous quitter 😊"
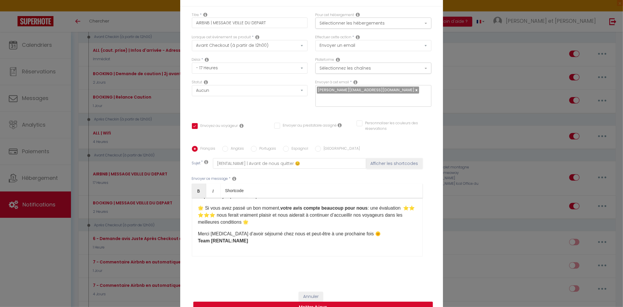
scroll to position [32, 0]
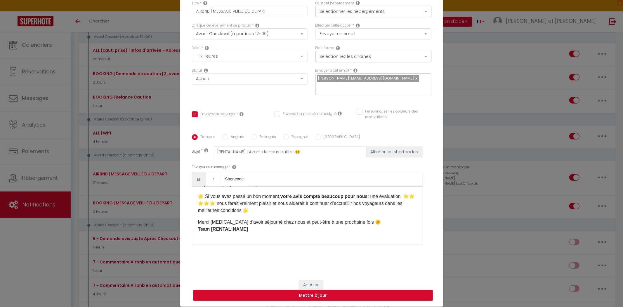
click at [313, 297] on div "Annuler Mettre à jour" at bounding box center [311, 290] width 263 height 32
click at [314, 293] on button "Mettre à jour" at bounding box center [312, 295] width 239 height 11
checkbox input "true"
checkbox input "false"
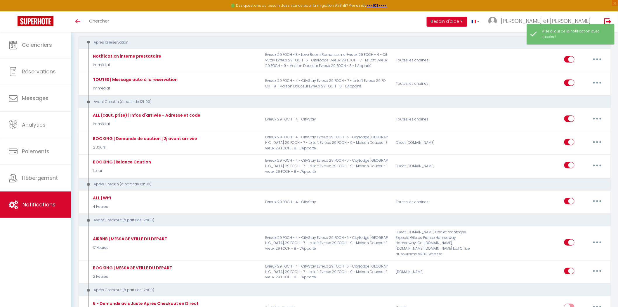
scroll to position [0, 0]
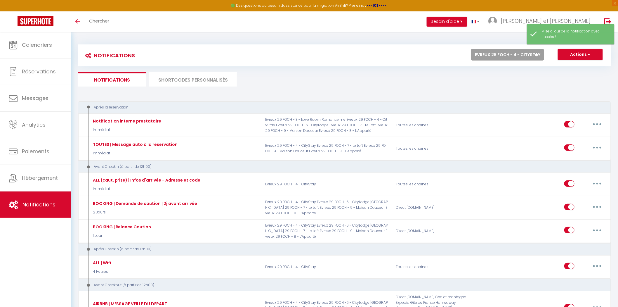
drag, startPoint x: 498, startPoint y: 51, endPoint x: 497, endPoint y: 60, distance: 8.8
click at [498, 51] on select "Tous les apparts Evreux 29 FOCH - 4 - CityStay Evreux 29 FOCH -6 - CityLodge Ev…" at bounding box center [507, 55] width 73 height 12
select select "75549"
click at [471, 49] on select "Tous les apparts Evreux 29 FOCH - 4 - CityStay Evreux 29 FOCH -6 - CityLodge Ev…" at bounding box center [507, 55] width 73 height 12
select select
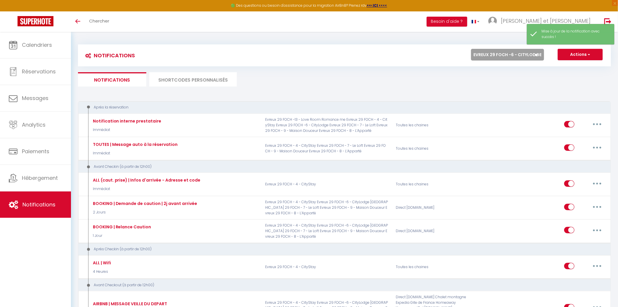
select select
checkbox input "false"
select select
checkbox input "false"
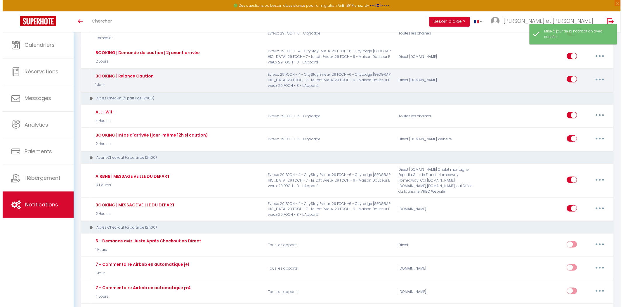
scroll to position [162, 0]
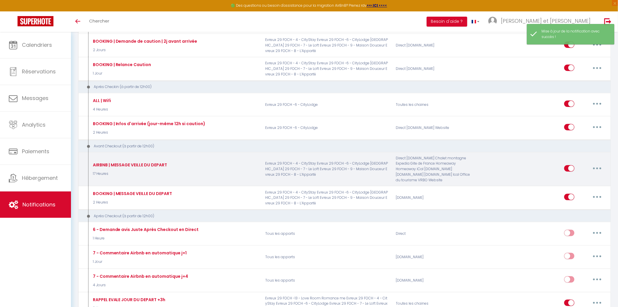
click at [596, 164] on button "button" at bounding box center [597, 167] width 16 height 9
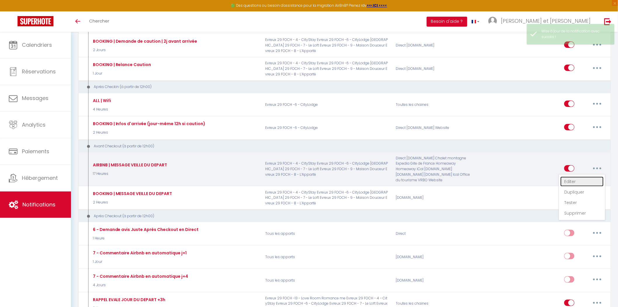
click at [584, 178] on link "Editer" at bounding box center [581, 181] width 43 height 10
type input "AIRBNB | MESSAGE VEILLE DU DEPART"
select select "4"
select select "17 Heures"
select select
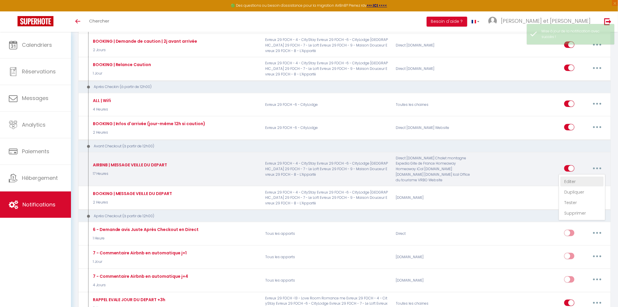
checkbox input "true"
checkbox input "false"
radio input "true"
type input "[RENTAL:NAME] | Avant de nous quitter 😊"
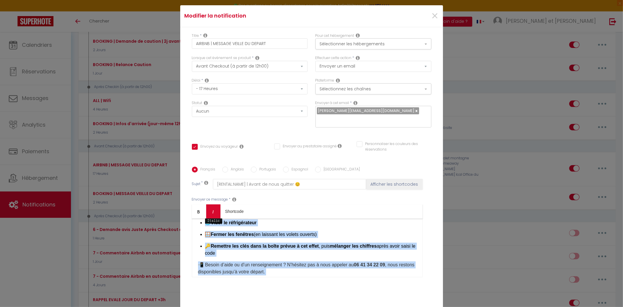
scroll to position [0, 0]
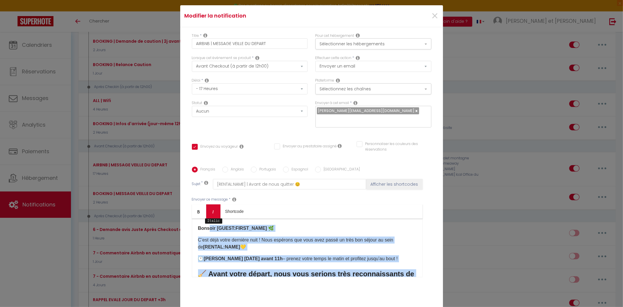
drag, startPoint x: 255, startPoint y: 220, endPoint x: 206, endPoint y: 169, distance: 71.0
click at [206, 204] on div "Bold Italic Shortcode Rich text editor [PERSON_NAME] [GUEST:FIRST_NAME] 🌿 C’est…" at bounding box center [307, 240] width 231 height 73
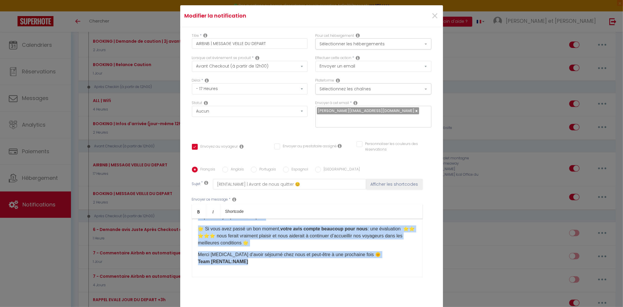
scroll to position [37, 0]
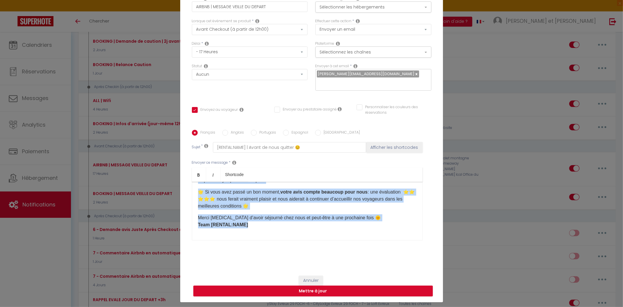
click at [238, 223] on p "Merci encore d’avoir séjourné chez nous et peut-être à une prochaine fois 🌞 Tea…" at bounding box center [307, 221] width 218 height 14
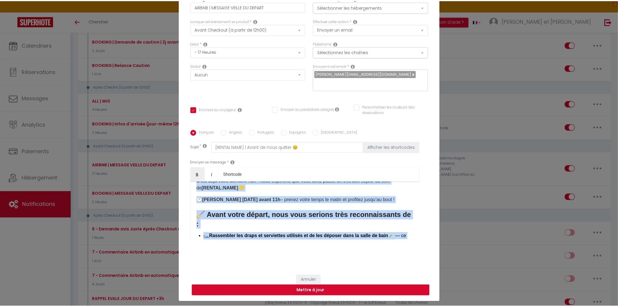
scroll to position [0, 0]
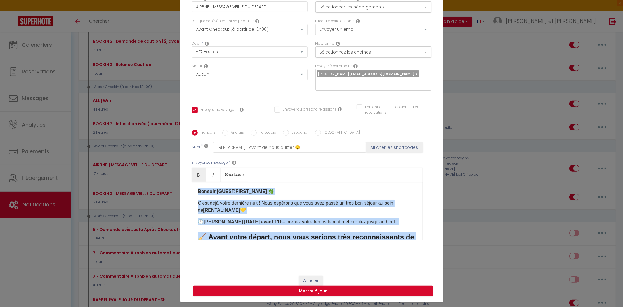
drag, startPoint x: 249, startPoint y: 223, endPoint x: 188, endPoint y: 173, distance: 79.3
click at [190, 173] on div "Français Anglais Portugais Espagnol Italien Sujet * [RENTAL:NAME] | Avant de no…" at bounding box center [311, 189] width 242 height 118
copy div "Loremip [DOLOR:SITAM_CONS] 🌿 A’eli sedd eiusm temporin utla ! Etdo magnaali eni…"
click at [303, 285] on button "Mettre à jour" at bounding box center [312, 290] width 239 height 11
checkbox input "true"
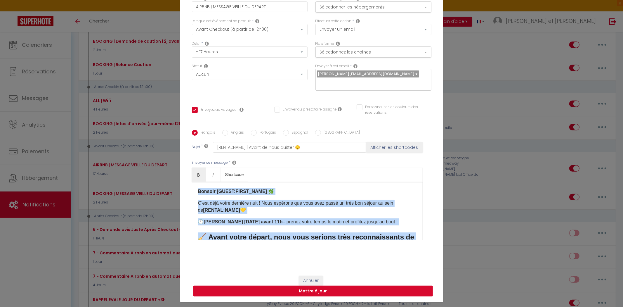
checkbox input "false"
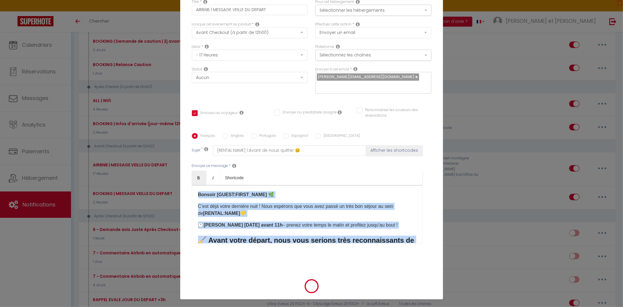
select select "1"
select select
checkbox input "false"
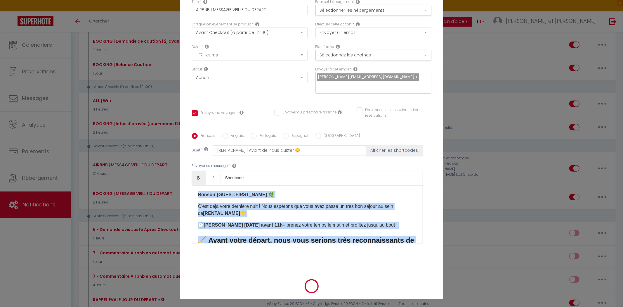
checkbox input "false"
radio input "false"
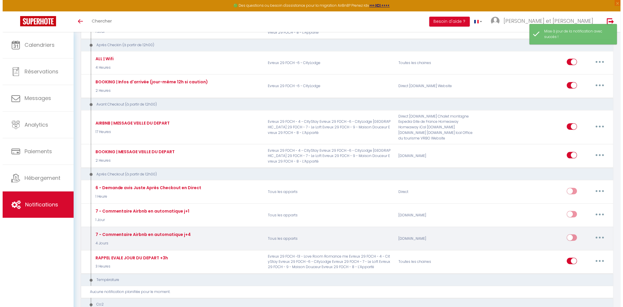
scroll to position [227, 0]
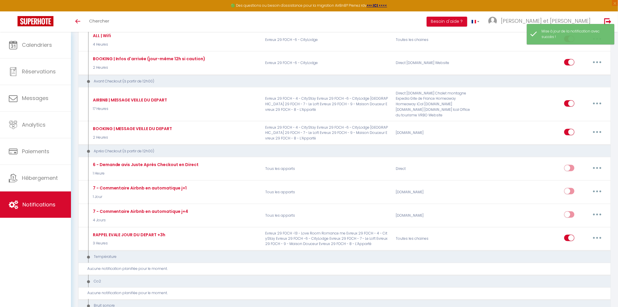
select select
checkbox input "false"
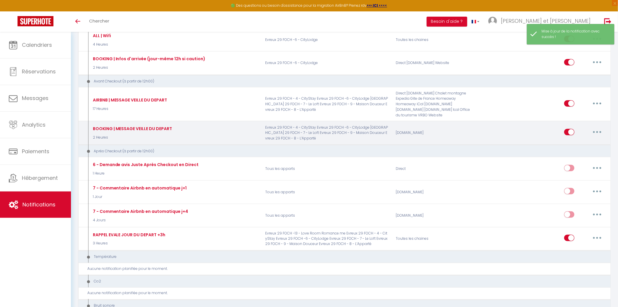
click at [597, 127] on button "button" at bounding box center [597, 131] width 16 height 9
click at [579, 140] on link "Editer" at bounding box center [581, 145] width 43 height 10
type input "BOOKING | MESSAGE VEILLE DU DEPART"
select select "4"
select select "2 Heures"
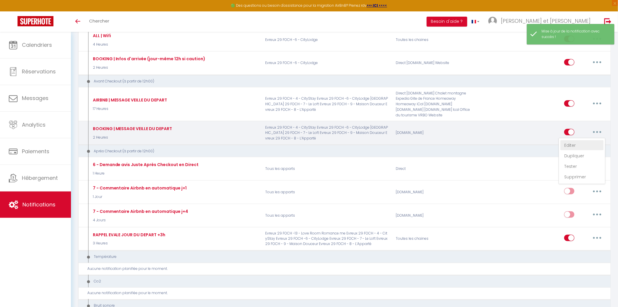
select select
checkbox input "true"
checkbox input "false"
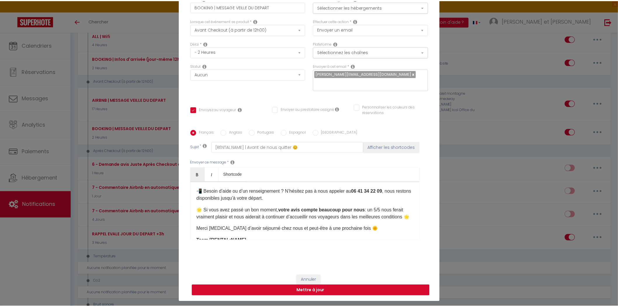
scroll to position [130, 0]
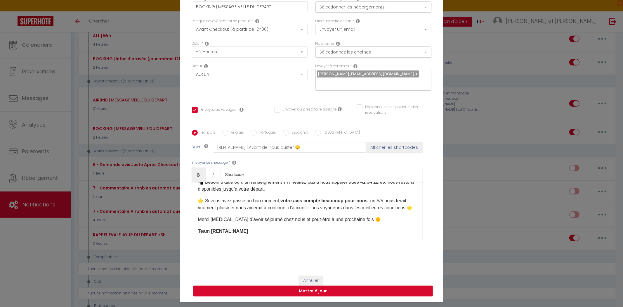
click at [310, 285] on button "Mettre à jour" at bounding box center [312, 290] width 239 height 11
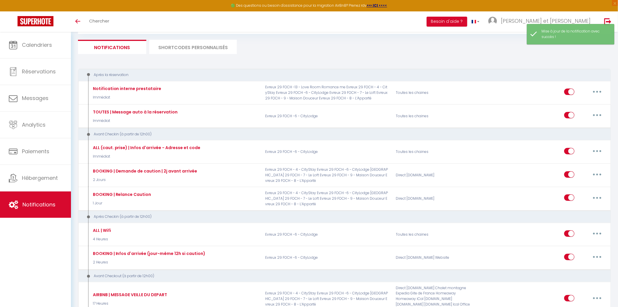
scroll to position [0, 0]
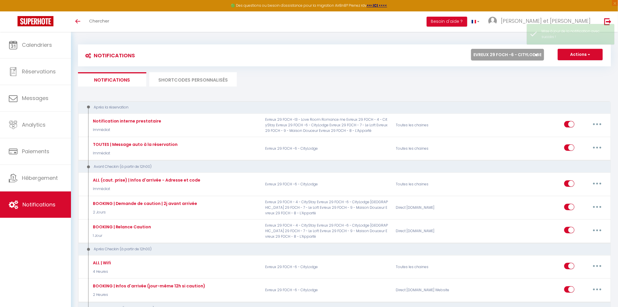
click at [515, 57] on select "Tous les apparts Evreux 29 FOCH - 4 - CityStay Evreux 29 FOCH -6 - CityLodge Ev…" at bounding box center [507, 55] width 73 height 12
click at [512, 53] on select "Tous les apparts Evreux 29 FOCH - 4 - CityStay Evreux 29 FOCH -6 - CityLodge Ev…" at bounding box center [507, 55] width 73 height 12
click at [471, 49] on select "Tous les apparts Evreux 29 FOCH - 4 - CityStay Evreux 29 FOCH -6 - CityLodge Ev…" at bounding box center [507, 55] width 73 height 12
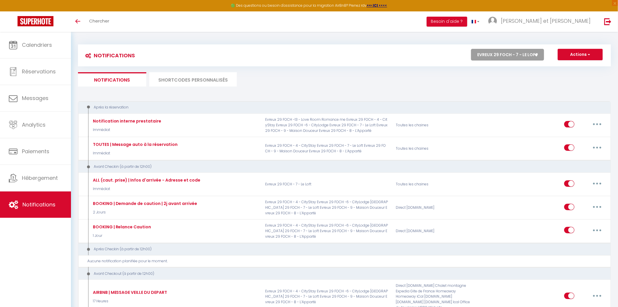
click at [496, 56] on select "Tous les apparts Evreux 29 FOCH - 4 - CityStay Evreux 29 FOCH -6 - CityLodge Ev…" at bounding box center [507, 55] width 73 height 12
click at [471, 49] on select "Tous les apparts Evreux 29 FOCH - 4 - CityStay Evreux 29 FOCH -6 - CityLodge Ev…" at bounding box center [507, 55] width 73 height 12
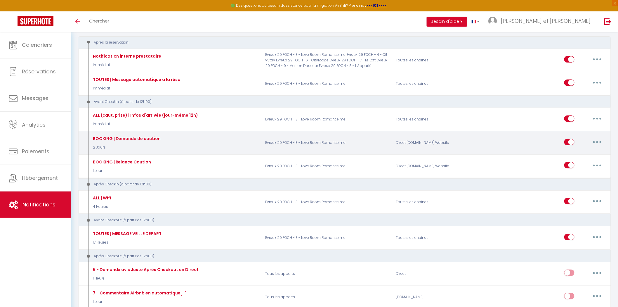
click at [592, 140] on button "button" at bounding box center [597, 141] width 16 height 9
click at [569, 154] on link "Editer" at bounding box center [581, 155] width 43 height 10
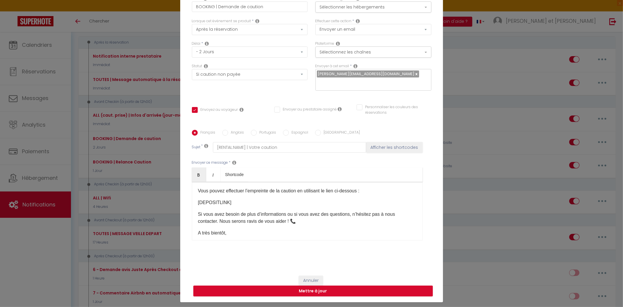
scroll to position [1, 0]
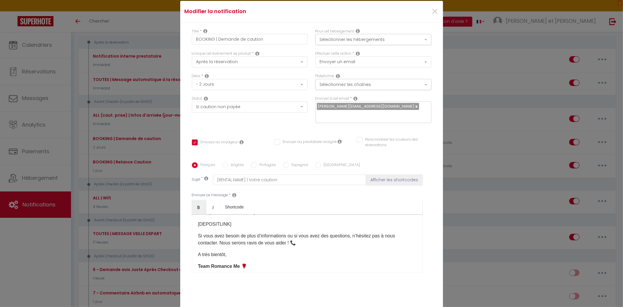
click at [436, 15] on div "×" at bounding box center [398, 11] width 87 height 13
click at [431, 17] on span "×" at bounding box center [434, 12] width 7 height 18
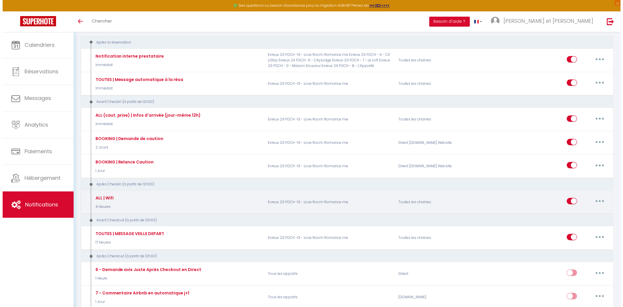
scroll to position [130, 0]
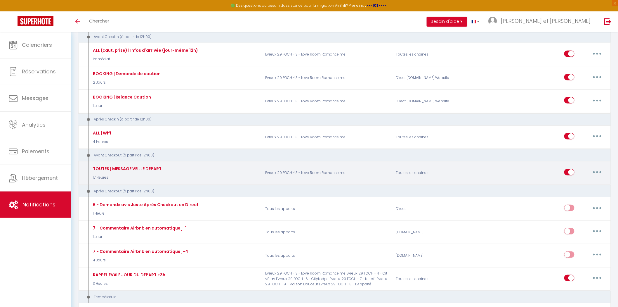
click at [593, 170] on button "button" at bounding box center [597, 171] width 16 height 9
click at [584, 184] on link "Editer" at bounding box center [581, 185] width 43 height 10
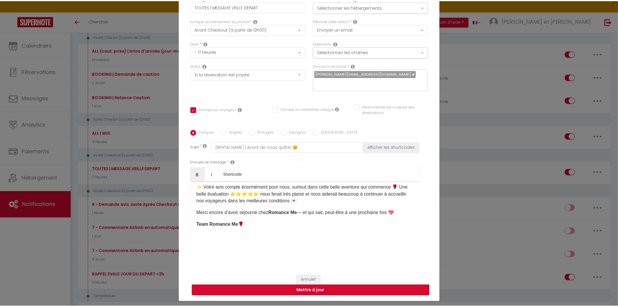
scroll to position [150, 0]
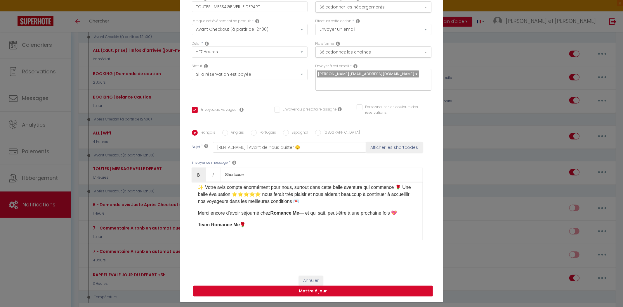
click at [313, 291] on button "Mettre à jour" at bounding box center [312, 290] width 239 height 11
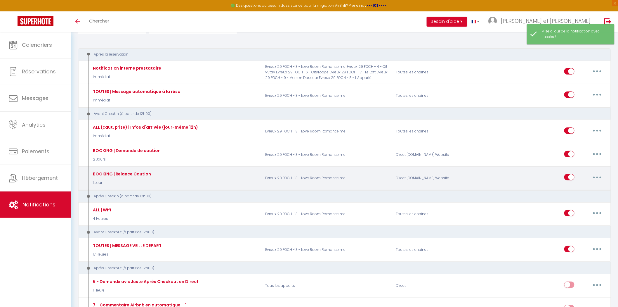
scroll to position [0, 0]
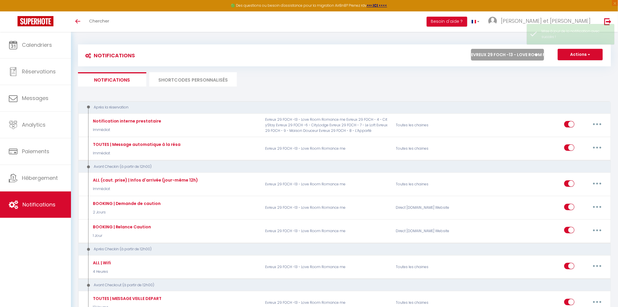
click at [528, 55] on select "Tous les apparts Evreux 29 FOCH - 4 - CityStay Evreux 29 FOCH -6 - CityLodge Ev…" at bounding box center [507, 55] width 73 height 12
click at [471, 49] on select "Tous les apparts Evreux 29 FOCH - 4 - CityStay Evreux 29 FOCH -6 - CityLodge Ev…" at bounding box center [507, 55] width 73 height 12
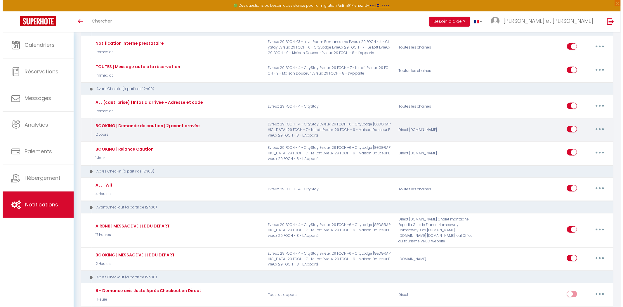
scroll to position [97, 0]
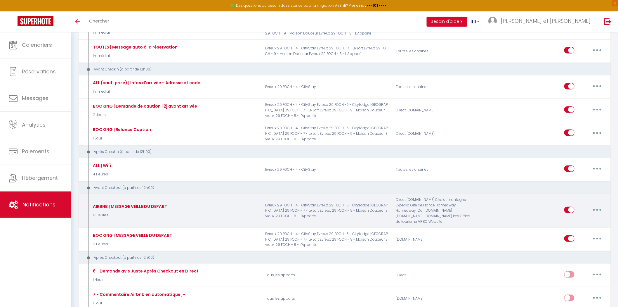
click at [591, 208] on button "button" at bounding box center [597, 209] width 16 height 9
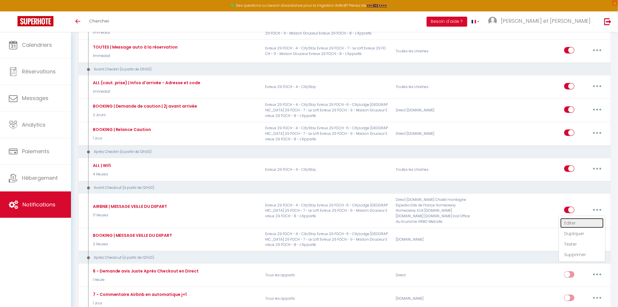
drag, startPoint x: 572, startPoint y: 220, endPoint x: 523, endPoint y: 224, distance: 49.8
click at [572, 220] on link "Editer" at bounding box center [581, 223] width 43 height 10
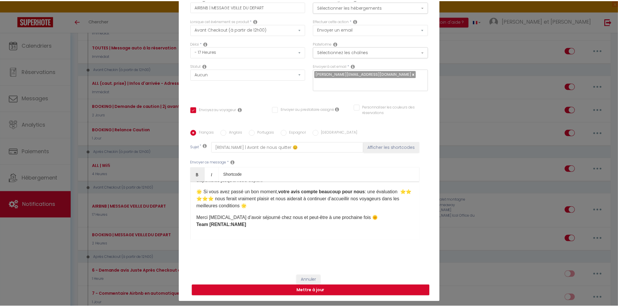
scroll to position [152, 0]
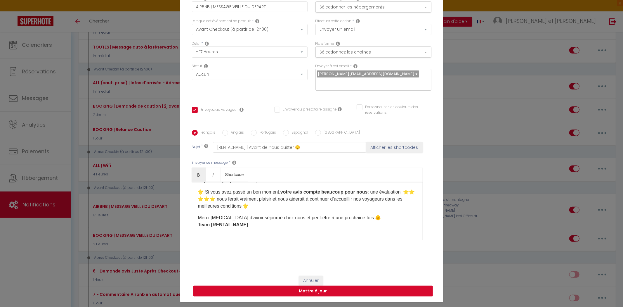
click at [336, 285] on button "Mettre à jour" at bounding box center [312, 290] width 239 height 11
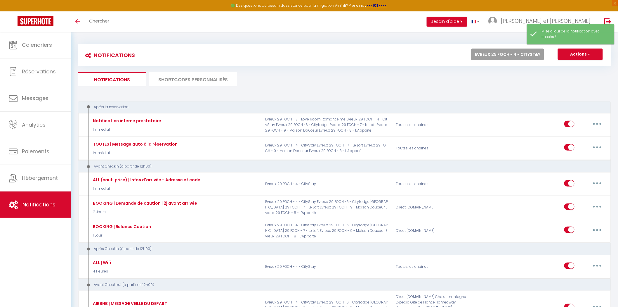
scroll to position [0, 0]
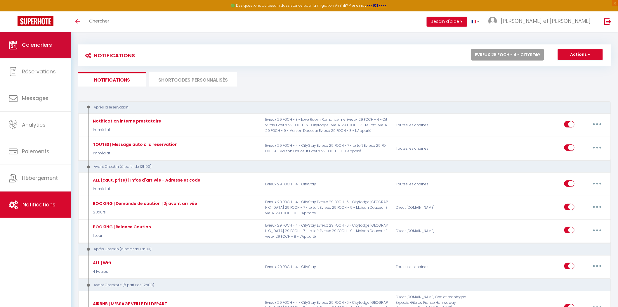
click at [33, 48] on span "Calendriers" at bounding box center [37, 44] width 30 height 7
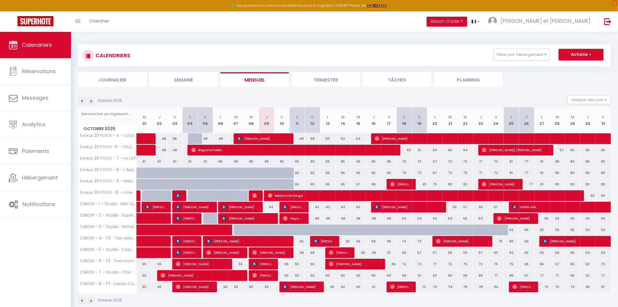
scroll to position [32, 0]
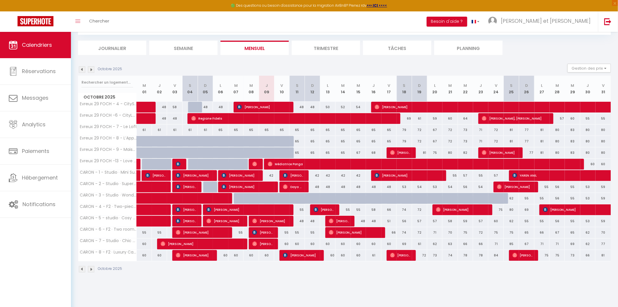
click at [235, 196] on div at bounding box center [241, 198] width 15 height 11
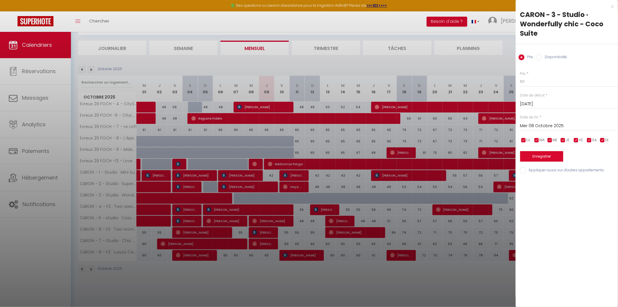
click at [545, 123] on input "Mer 08 Octobre 2025" at bounding box center [569, 126] width 98 height 8
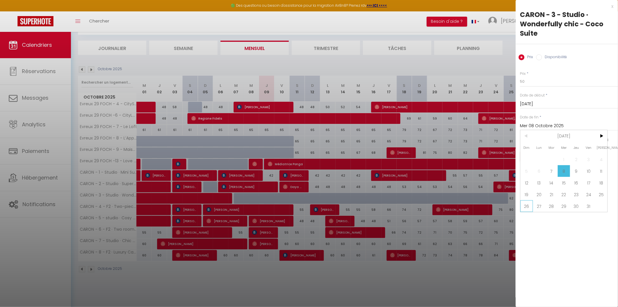
click at [529, 205] on span "26" at bounding box center [526, 206] width 13 height 12
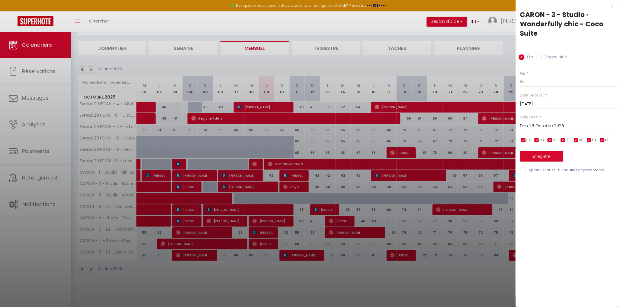
click at [538, 52] on div "Prix Disponibilité" at bounding box center [567, 54] width 102 height 20
click at [541, 57] on input "Disponibilité" at bounding box center [539, 57] width 6 height 6
click at [540, 154] on button "Enregistrer" at bounding box center [541, 157] width 43 height 11
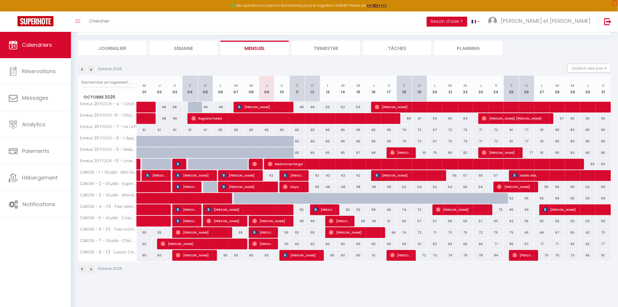
click at [237, 199] on div at bounding box center [241, 198] width 15 height 11
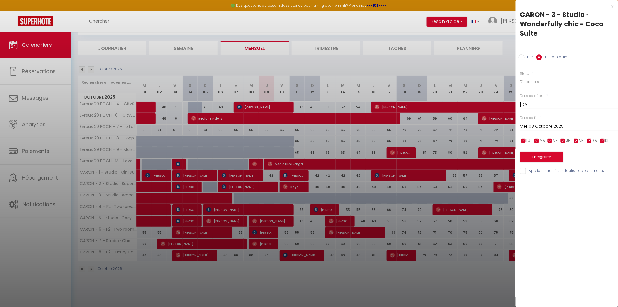
click at [529, 126] on input "Mer 08 Octobre 2025" at bounding box center [569, 127] width 98 height 8
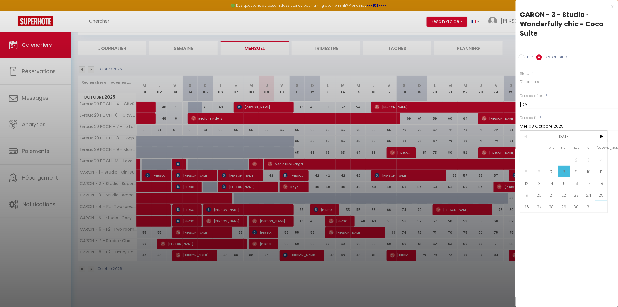
click at [596, 194] on span "25" at bounding box center [601, 195] width 13 height 12
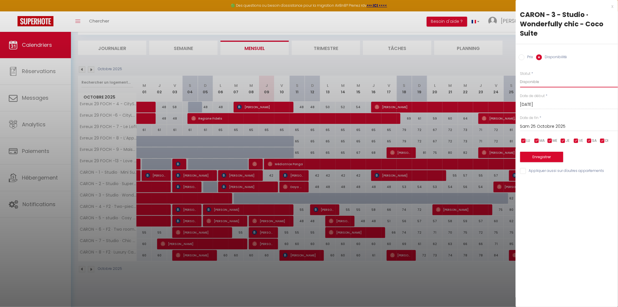
click at [537, 82] on select "Disponible Indisponible" at bounding box center [569, 81] width 98 height 11
click at [520, 76] on select "Disponible Indisponible" at bounding box center [569, 81] width 98 height 11
click at [544, 155] on button "Enregistrer" at bounding box center [541, 157] width 43 height 11
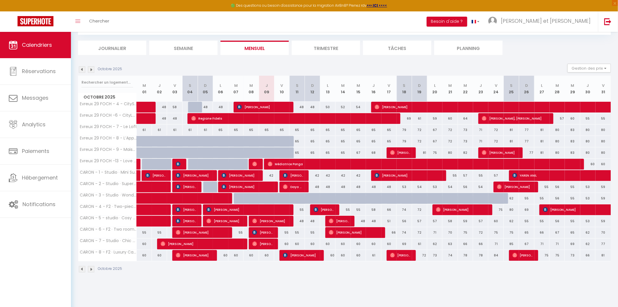
click at [238, 199] on div at bounding box center [241, 198] width 15 height 11
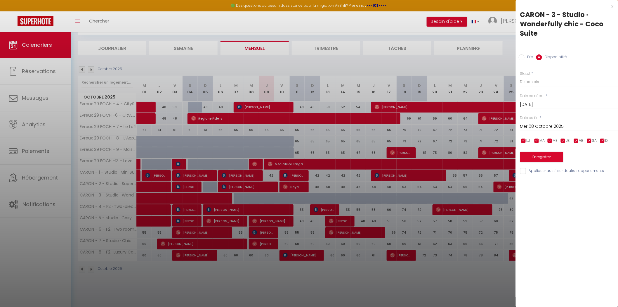
click at [459, 53] on div at bounding box center [309, 153] width 618 height 307
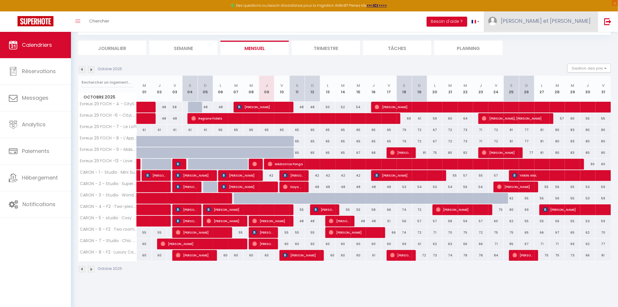
click at [565, 24] on span "[PERSON_NAME] et [PERSON_NAME]" at bounding box center [546, 20] width 90 height 7
click at [573, 68] on button "Gestion des prix" at bounding box center [588, 68] width 43 height 9
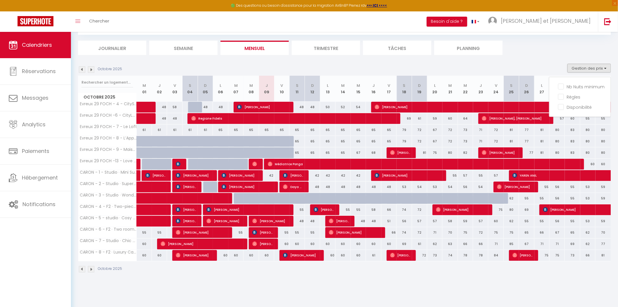
click at [240, 201] on div at bounding box center [241, 198] width 15 height 11
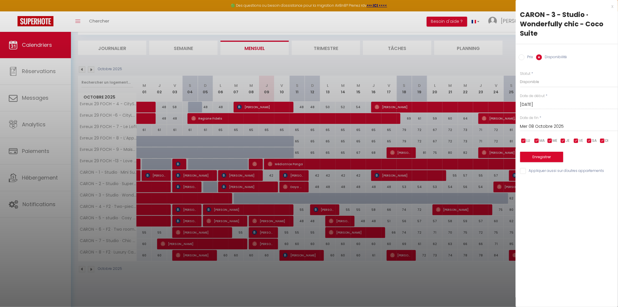
click at [322, 202] on div at bounding box center [309, 153] width 618 height 307
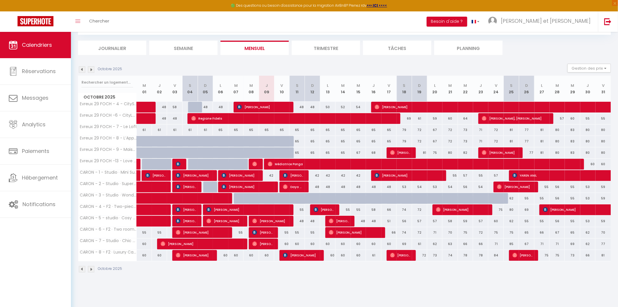
click at [262, 199] on div at bounding box center [266, 198] width 15 height 11
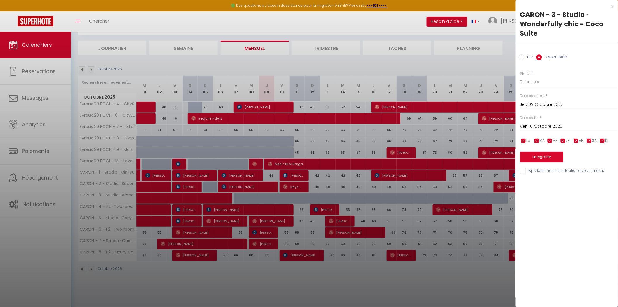
click at [532, 124] on input "Ven 10 Octobre 2025" at bounding box center [569, 127] width 98 height 8
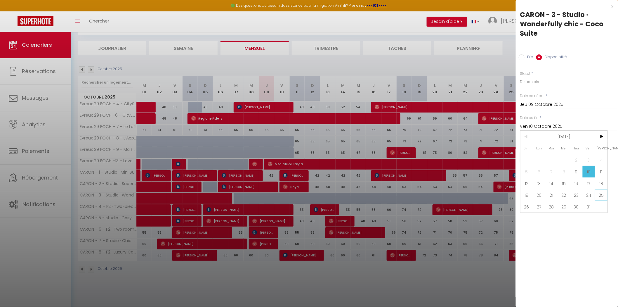
click at [598, 194] on span "25" at bounding box center [601, 195] width 13 height 12
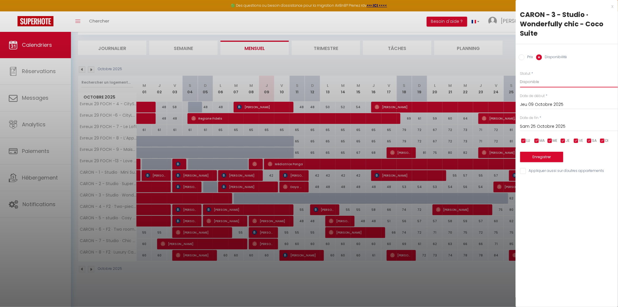
click at [542, 79] on select "Disponible Indisponible" at bounding box center [569, 81] width 98 height 11
click at [520, 76] on select "Disponible Indisponible" at bounding box center [569, 81] width 98 height 11
click at [535, 82] on select "Disponible Indisponible" at bounding box center [569, 81] width 98 height 11
click at [520, 76] on select "Disponible Indisponible" at bounding box center [569, 81] width 98 height 11
click at [546, 159] on button "Enregistrer" at bounding box center [541, 157] width 43 height 11
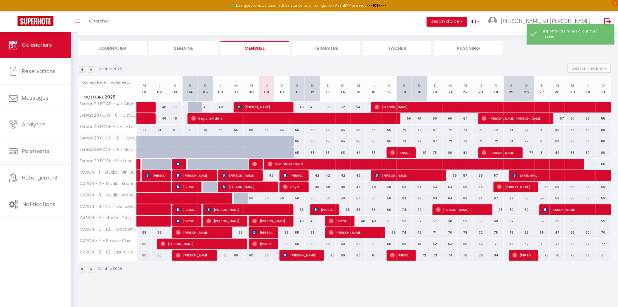
click at [239, 200] on div at bounding box center [241, 198] width 15 height 11
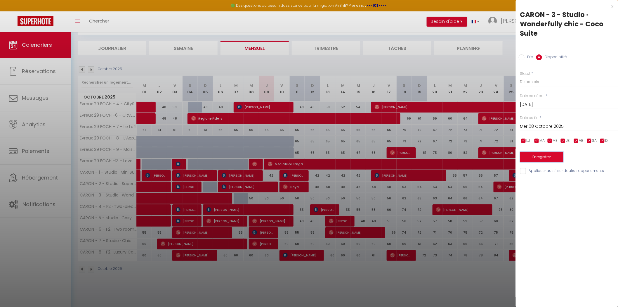
click at [538, 158] on button "Enregistrer" at bounding box center [541, 157] width 43 height 11
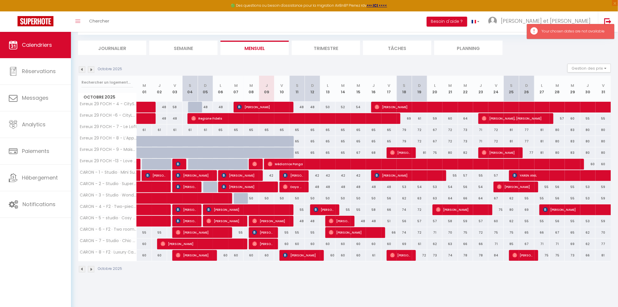
click at [254, 197] on div "50" at bounding box center [250, 198] width 15 height 11
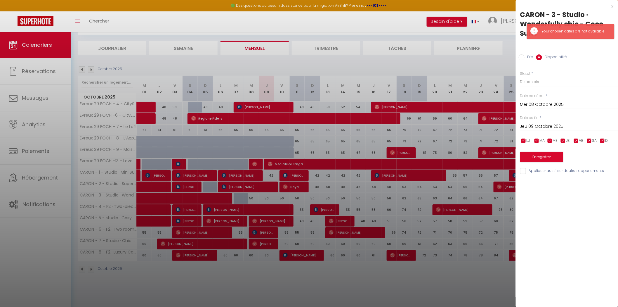
click at [300, 240] on div at bounding box center [309, 153] width 618 height 307
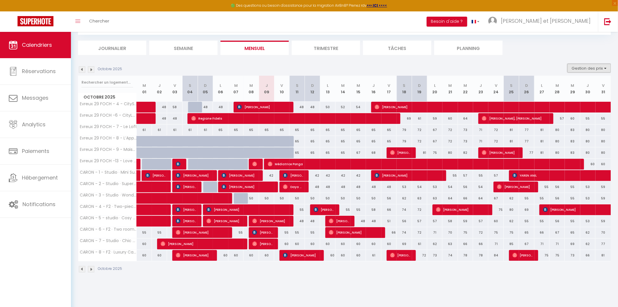
click at [588, 69] on button "Gestion des prix" at bounding box center [588, 68] width 43 height 9
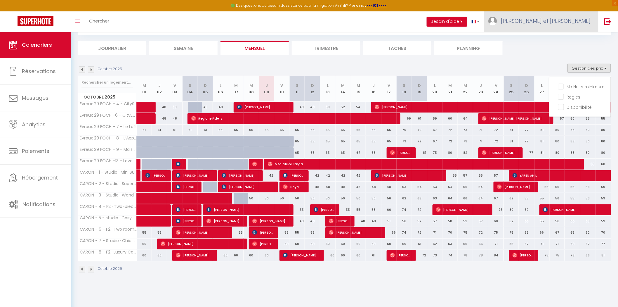
click at [563, 21] on span "[PERSON_NAME] et [PERSON_NAME]" at bounding box center [546, 20] width 90 height 7
click at [567, 21] on span "[PERSON_NAME] et [PERSON_NAME]" at bounding box center [546, 20] width 90 height 7
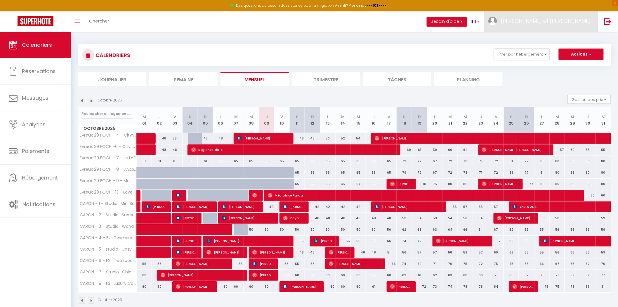
scroll to position [0, 0]
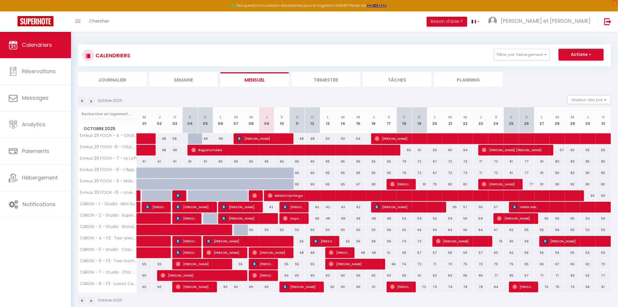
click at [566, 54] on button "Actions" at bounding box center [580, 55] width 45 height 12
click at [567, 68] on link "Nouvelle réservation" at bounding box center [574, 68] width 51 height 9
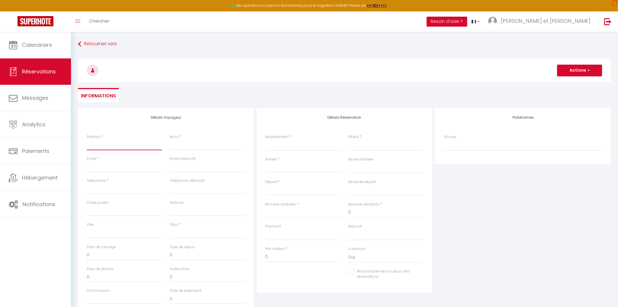
click at [93, 146] on input "Prénom" at bounding box center [124, 145] width 75 height 11
click at [175, 146] on input "Nom" at bounding box center [207, 145] width 75 height 11
click at [114, 164] on input "Email client" at bounding box center [124, 166] width 75 height 11
click at [101, 191] on input "Téléphone" at bounding box center [124, 188] width 75 height 11
click at [92, 209] on input "Code postal" at bounding box center [124, 210] width 75 height 11
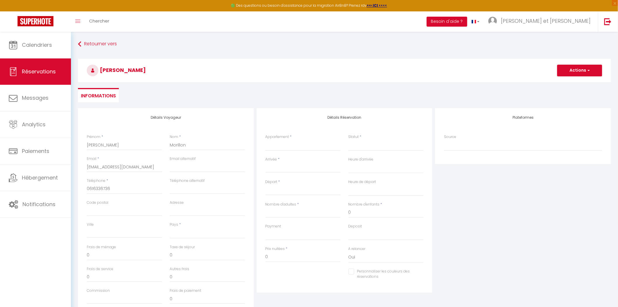
click at [89, 247] on label "Frais de ménage" at bounding box center [101, 247] width 29 height 6
click at [89, 250] on input "0" at bounding box center [124, 255] width 75 height 11
click at [182, 236] on select "[GEOGRAPHIC_DATA] [GEOGRAPHIC_DATA] [GEOGRAPHIC_DATA] [GEOGRAPHIC_DATA] [GEOGRA…" at bounding box center [207, 232] width 75 height 11
click at [170, 227] on select "[GEOGRAPHIC_DATA] [GEOGRAPHIC_DATA] [GEOGRAPHIC_DATA] [GEOGRAPHIC_DATA] [GEOGRA…" at bounding box center [207, 232] width 75 height 11
click at [113, 255] on input "0" at bounding box center [124, 255] width 75 height 11
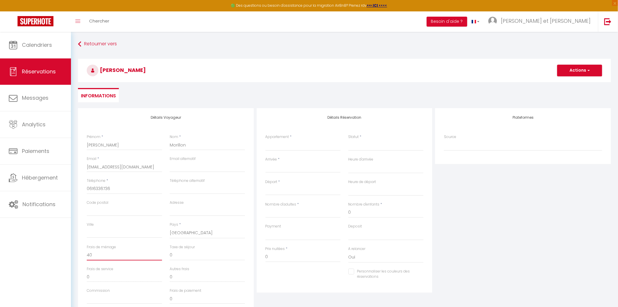
scroll to position [51, 0]
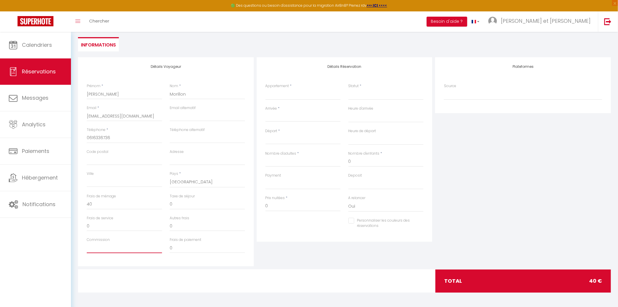
click at [110, 251] on input "Commission" at bounding box center [124, 247] width 75 height 11
click at [178, 249] on input "0" at bounding box center [207, 247] width 75 height 11
click at [183, 225] on input "0" at bounding box center [207, 225] width 75 height 11
click at [184, 199] on input "0" at bounding box center [207, 204] width 75 height 11
click at [140, 222] on input "0" at bounding box center [124, 225] width 75 height 11
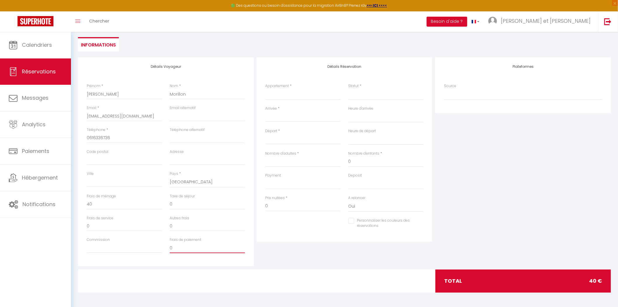
click at [188, 247] on input "0" at bounding box center [207, 247] width 75 height 11
click at [285, 95] on select "Evreux 29 FOCH - 4 - CityStay Evreux 29 FOCH -6 - CityLodge [GEOGRAPHIC_DATA] 2…" at bounding box center [302, 94] width 75 height 11
click at [265, 89] on select "Evreux 29 FOCH - 4 - CityStay Evreux 29 FOCH -6 - CityLodge [GEOGRAPHIC_DATA] 2…" at bounding box center [302, 94] width 75 height 11
click at [355, 98] on select "Confirmé Non Confirmé [PERSON_NAME] par le voyageur No Show Request" at bounding box center [385, 94] width 75 height 11
click at [348, 89] on select "Confirmé Non Confirmé [PERSON_NAME] par le voyageur No Show Request" at bounding box center [385, 94] width 75 height 11
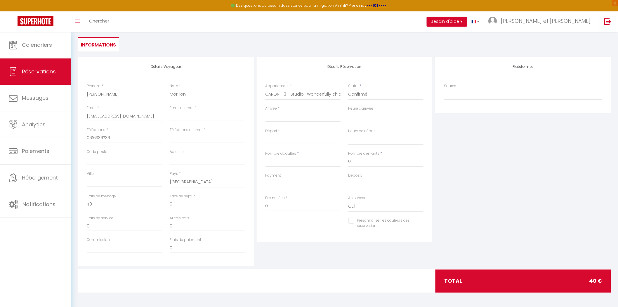
click at [285, 117] on input "Arrivée" at bounding box center [302, 117] width 75 height 8
click at [296, 161] on span "7" at bounding box center [296, 162] width 13 height 12
click at [297, 159] on input "Nombre d'adultes" at bounding box center [302, 161] width 75 height 11
click at [308, 159] on input "Nombre d'adultes" at bounding box center [302, 161] width 75 height 11
click at [294, 136] on input "Mer 08 Octobre 2025" at bounding box center [302, 140] width 75 height 8
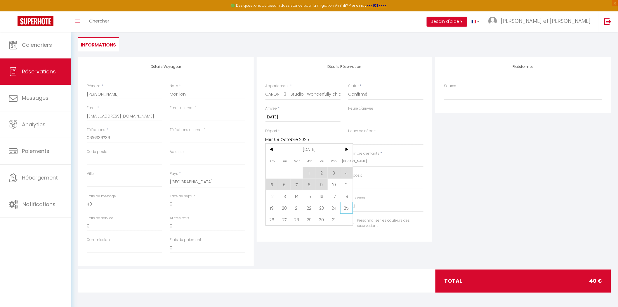
click at [346, 207] on span "25" at bounding box center [346, 208] width 13 height 12
click at [302, 161] on input "Nombre d'adultes" at bounding box center [302, 161] width 75 height 11
click at [291, 182] on select "OK KO" at bounding box center [302, 183] width 75 height 11
click at [265, 178] on select "OK KO" at bounding box center [302, 183] width 75 height 11
click at [353, 182] on select "OK KO" at bounding box center [385, 183] width 75 height 11
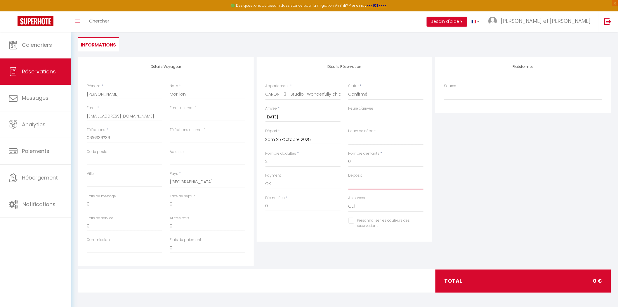
click at [348, 178] on select "OK KO" at bounding box center [385, 183] width 75 height 11
click at [287, 210] on input "0" at bounding box center [302, 206] width 75 height 11
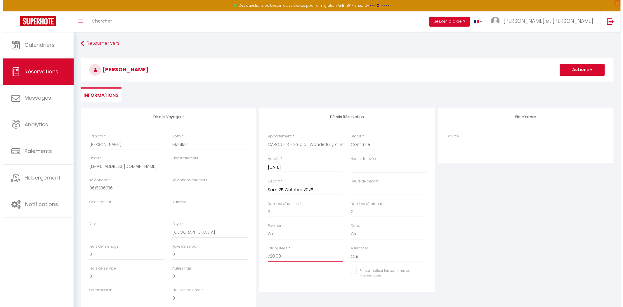
scroll to position [0, 0]
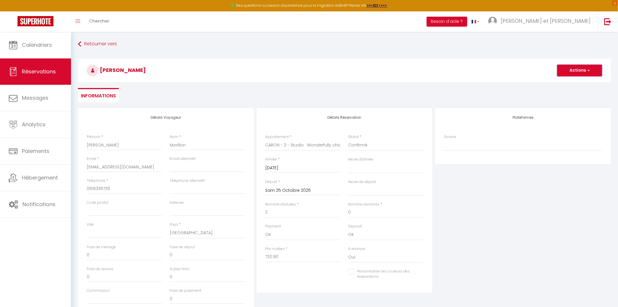
click at [580, 74] on button "Actions" at bounding box center [579, 71] width 45 height 12
click at [575, 83] on link "Enregistrer" at bounding box center [574, 83] width 46 height 8
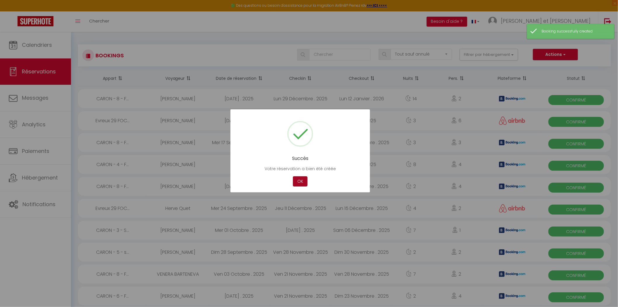
click at [303, 182] on button "OK" at bounding box center [300, 181] width 15 height 10
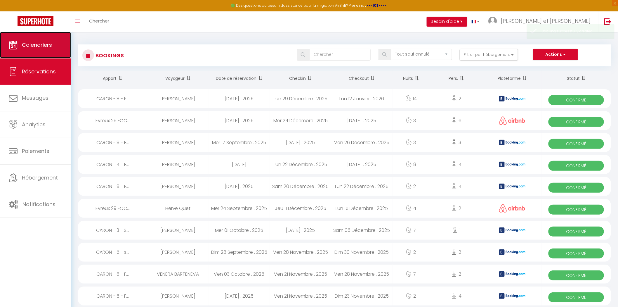
click at [46, 44] on span "Calendriers" at bounding box center [37, 44] width 30 height 7
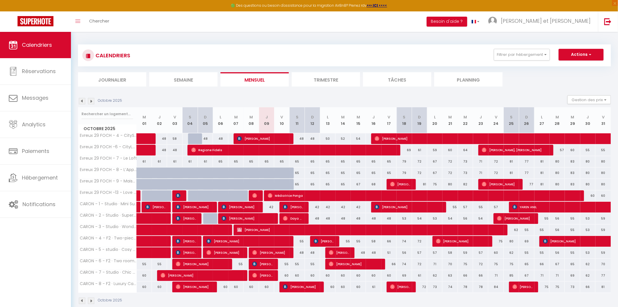
click at [504, 229] on div "62" at bounding box center [511, 229] width 15 height 11
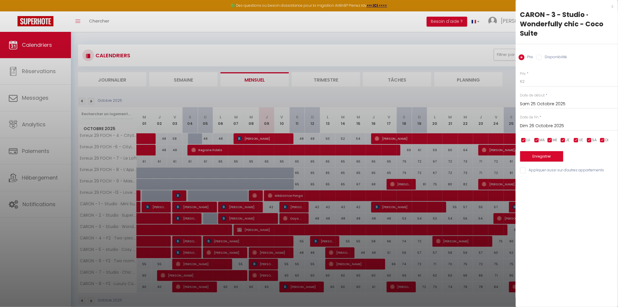
click at [246, 229] on div at bounding box center [309, 153] width 618 height 307
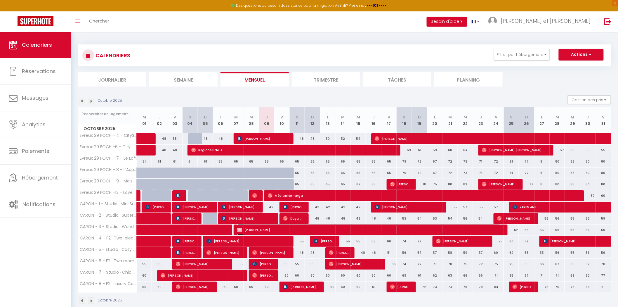
click at [250, 228] on span "[PERSON_NAME]" at bounding box center [368, 229] width 263 height 11
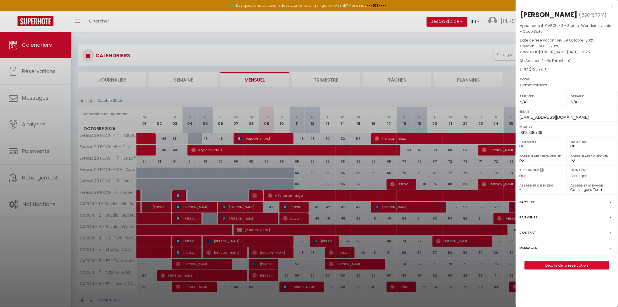
click at [453, 25] on div at bounding box center [309, 153] width 618 height 307
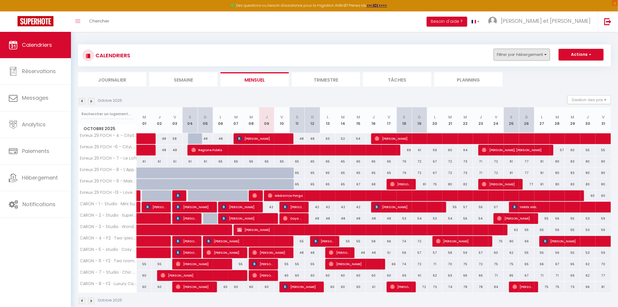
click at [505, 52] on button "Filtrer par hébergement" at bounding box center [522, 55] width 56 height 12
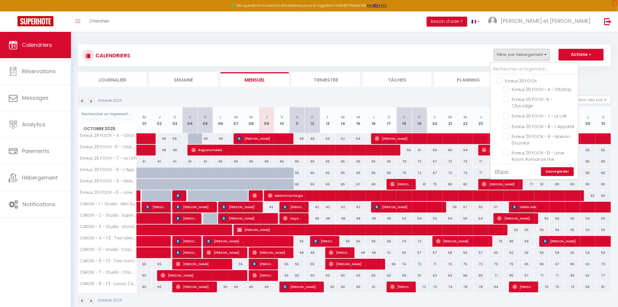
click at [530, 80] on input "Evreux 29 FOCH" at bounding box center [540, 80] width 88 height 6
click at [552, 168] on link "Sauvegarder" at bounding box center [557, 171] width 33 height 9
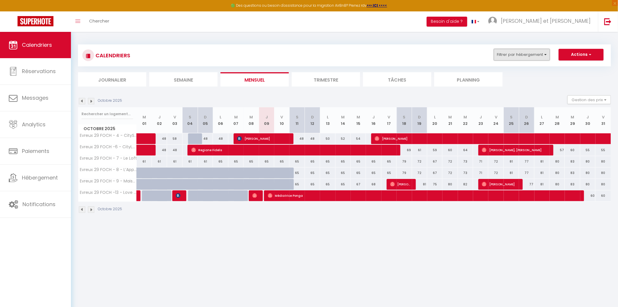
click at [520, 56] on button "Filtrer par hébergement" at bounding box center [522, 55] width 56 height 12
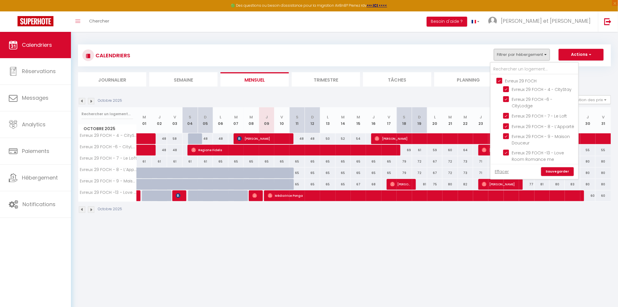
click at [482, 54] on div "CALENDRIERS Filtrer par hébergement Evreux 29 FOCH Evreux 29 FOCH - 4 - CitySta…" at bounding box center [344, 55] width 524 height 13
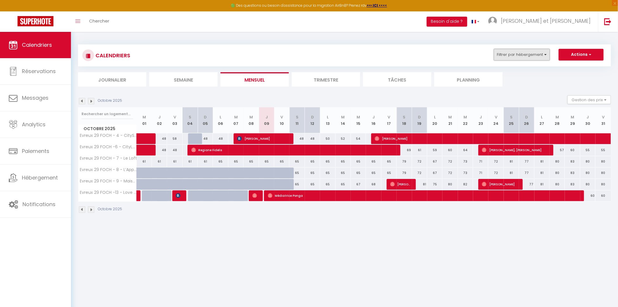
click at [520, 51] on button "Filtrer par hébergement" at bounding box center [522, 55] width 56 height 12
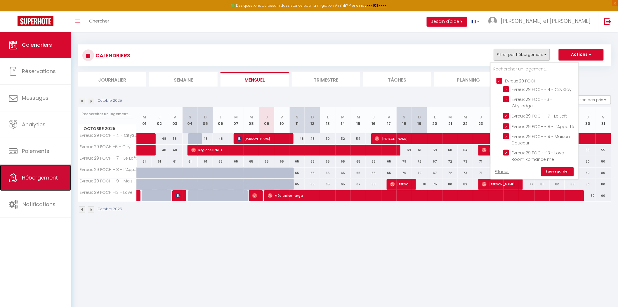
click at [60, 177] on link "Hébergement" at bounding box center [35, 177] width 71 height 26
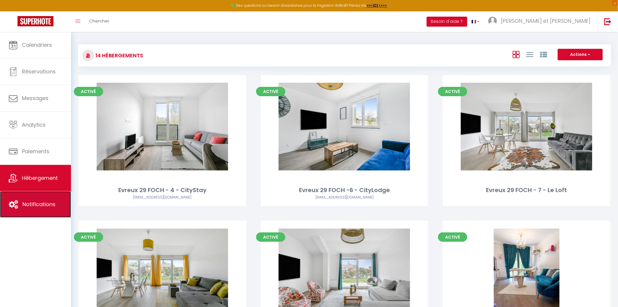
click at [50, 204] on span "Notifications" at bounding box center [38, 203] width 33 height 7
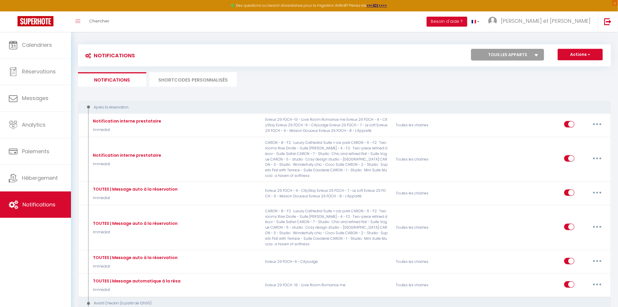
drag, startPoint x: 523, startPoint y: 56, endPoint x: 523, endPoint y: 59, distance: 3.0
click at [523, 56] on select "Tous les apparts Evreux 29 FOCH - 4 - CityStay Evreux 29 FOCH -6 - CityLodge Ev…" at bounding box center [507, 55] width 73 height 12
click at [471, 49] on select "Tous les apparts Evreux 29 FOCH - 4 - CityStay Evreux 29 FOCH -6 - CityLodge Ev…" at bounding box center [507, 55] width 73 height 12
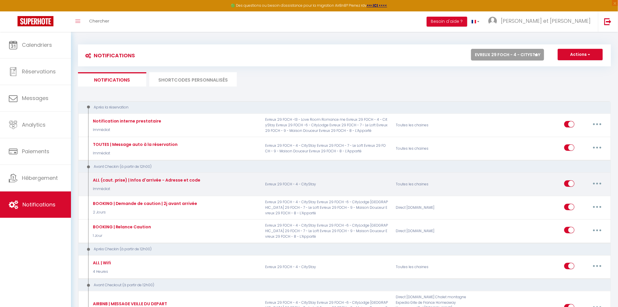
click at [594, 183] on button "button" at bounding box center [597, 183] width 16 height 9
click at [584, 197] on link "Editer" at bounding box center [581, 196] width 43 height 10
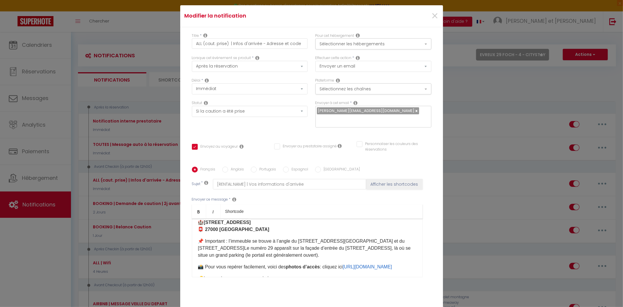
scroll to position [65, 0]
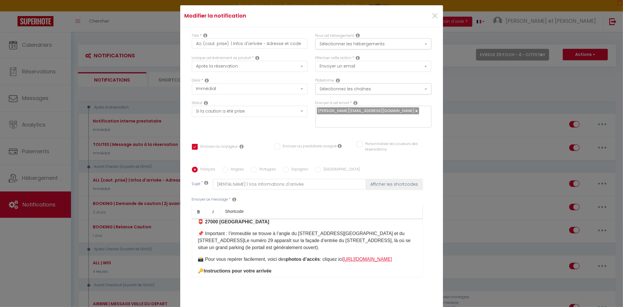
click at [342, 261] on link "[URL][DOMAIN_NAME]" at bounding box center [366, 258] width 49 height 5
click at [342, 260] on link "[URL][DOMAIN_NAME]" at bounding box center [366, 258] width 49 height 5
click at [247, 267] on div "Bonjour [GUEST:FIRST_NAME] 🌟 ✨ Bienvenue chez vous ! ✨ Nous sommes ravis de vou…" at bounding box center [307, 247] width 231 height 58
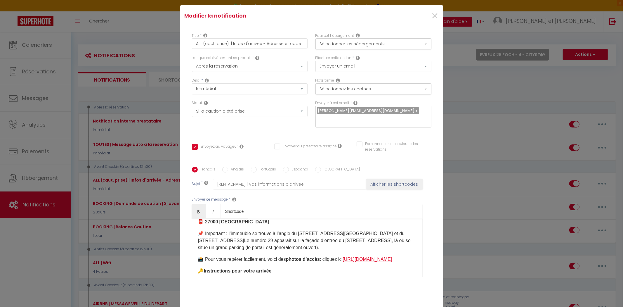
drag, startPoint x: 269, startPoint y: 261, endPoint x: 202, endPoint y: 263, distance: 66.3
click at [202, 262] on p "📸 Pour vous repérer facilement, voici des photos d’accès : cliquez ici [URL][DO…" at bounding box center [307, 258] width 218 height 7
copy link "[URL][DOMAIN_NAME]"
click at [277, 269] on div "Bonjour [GUEST:FIRST_NAME] 🌟 ✨ Bienvenue chez vous ! ✨ Nous sommes ravis de vou…" at bounding box center [307, 247] width 231 height 58
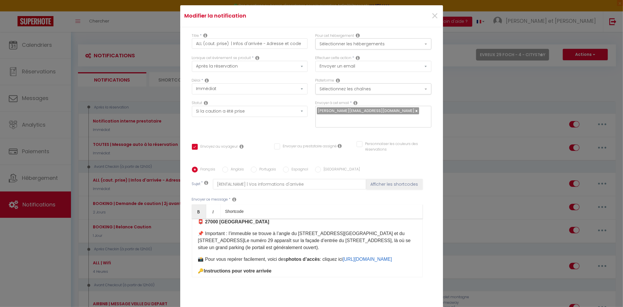
click at [213, 234] on p "​📌 Important : l’immeuble se trouve à l’angle du [STREET_ADDRESS][GEOGRAPHIC_DA…" at bounding box center [307, 240] width 218 height 21
drag, startPoint x: 255, startPoint y: 264, endPoint x: 201, endPoint y: 260, distance: 54.1
click at [201, 260] on p "📸 Pour vous repérer facilement, voici des photos d’accès : cliquez ici [URL][DO…" at bounding box center [307, 258] width 218 height 7
drag, startPoint x: 200, startPoint y: 260, endPoint x: 289, endPoint y: 264, distance: 88.8
click at [289, 262] on p "📸 Pour vous repérer facilement, voici des photos d’accès : cliquez ici [URL][DO…" at bounding box center [307, 258] width 218 height 7
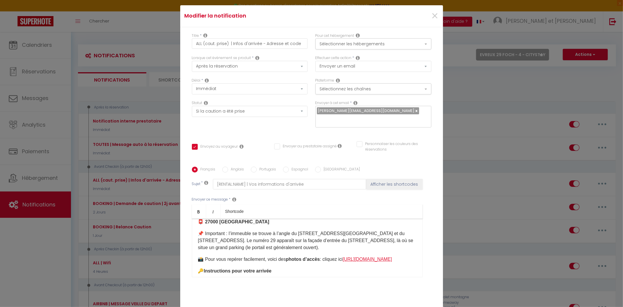
drag, startPoint x: 269, startPoint y: 261, endPoint x: 203, endPoint y: 260, distance: 66.3
click at [203, 260] on p "📸 Pour vous repérer facilement, voici des photos d’accès : cliquez ici [URL][DO…" at bounding box center [307, 258] width 218 height 7
drag, startPoint x: 270, startPoint y: 262, endPoint x: 203, endPoint y: 264, distance: 67.8
click at [203, 262] on p "📸 Pour vous repérer facilement, voici des photos d’accès : cliquez ici [URL][DO…" at bounding box center [307, 258] width 218 height 7
copy link "[URL][DOMAIN_NAME]"
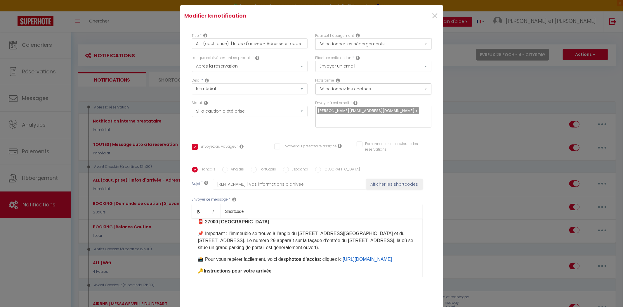
click at [361, 44] on button "Sélectionner les hébergements" at bounding box center [373, 43] width 116 height 11
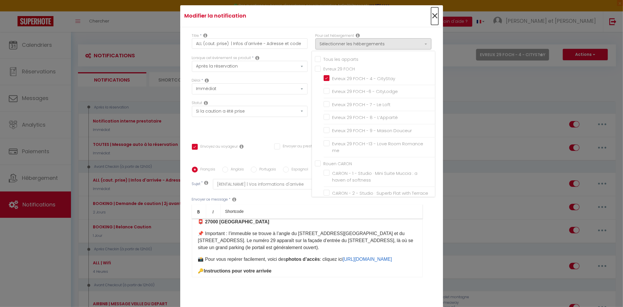
click at [434, 21] on span "×" at bounding box center [434, 16] width 7 height 18
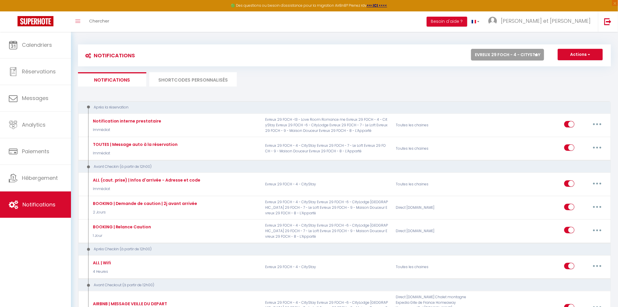
drag, startPoint x: 511, startPoint y: 52, endPoint x: 510, endPoint y: 60, distance: 7.9
click at [511, 52] on select "Tous les apparts Evreux 29 FOCH - 4 - CityStay Evreux 29 FOCH -6 - CityLodge Ev…" at bounding box center [507, 55] width 73 height 12
click at [471, 49] on select "Tous les apparts Evreux 29 FOCH - 4 - CityStay Evreux 29 FOCH -6 - CityLodge Ev…" at bounding box center [507, 55] width 73 height 12
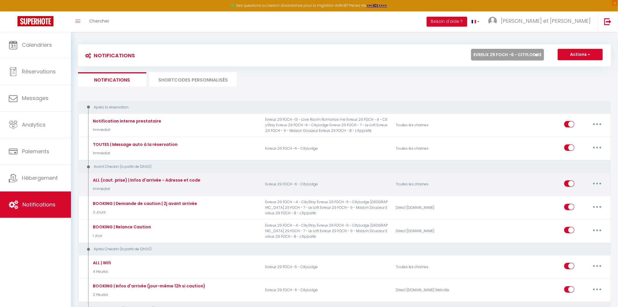
click at [597, 180] on button "button" at bounding box center [597, 183] width 16 height 9
click at [570, 196] on link "Editer" at bounding box center [581, 196] width 43 height 10
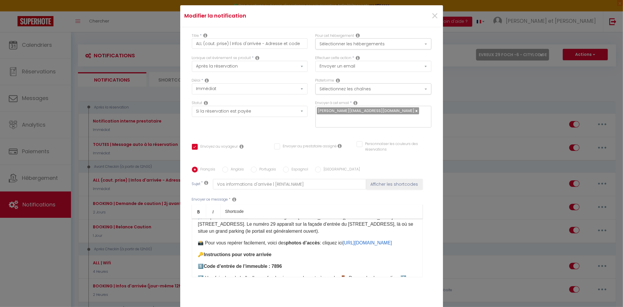
click at [426, 18] on div "×" at bounding box center [398, 16] width 87 height 13
click at [431, 20] on span "×" at bounding box center [434, 16] width 7 height 18
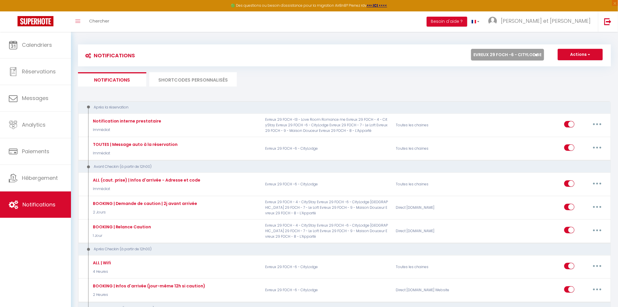
click at [489, 58] on select "Tous les apparts Evreux 29 FOCH - 4 - CityStay Evreux 29 FOCH -6 - CityLodge Ev…" at bounding box center [507, 55] width 73 height 12
click at [471, 49] on select "Tous les apparts Evreux 29 FOCH - 4 - CityStay Evreux 29 FOCH -6 - CityLodge Ev…" at bounding box center [507, 55] width 73 height 12
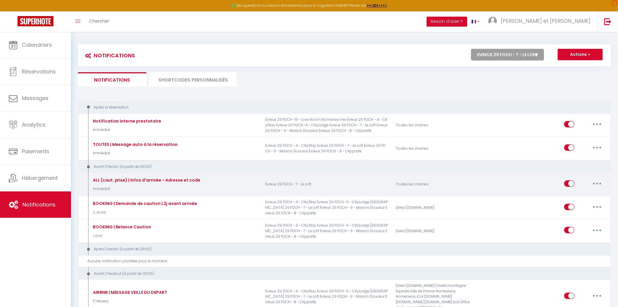
click at [595, 184] on button "button" at bounding box center [597, 183] width 16 height 9
click at [581, 196] on link "Editer" at bounding box center [581, 196] width 43 height 10
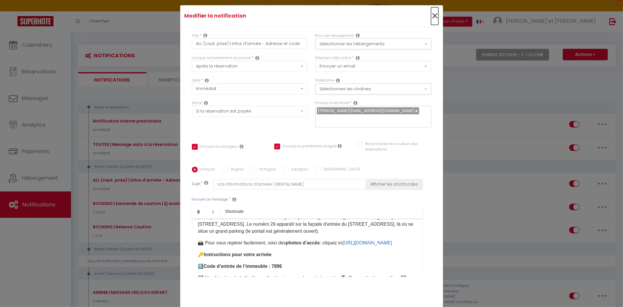
click at [431, 22] on span "×" at bounding box center [434, 16] width 7 height 18
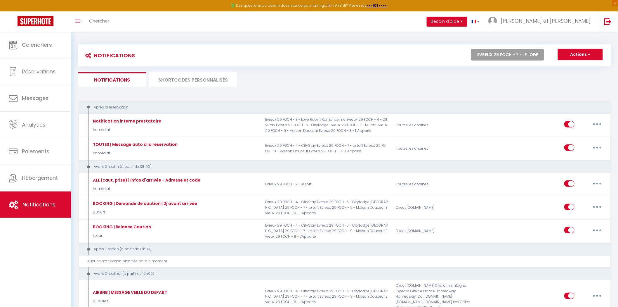
click at [490, 55] on select "Tous les apparts Evreux 29 FOCH - 4 - CityStay Evreux 29 FOCH -6 - CityLodge Ev…" at bounding box center [507, 55] width 73 height 12
click at [471, 49] on select "Tous les apparts Evreux 29 FOCH - 4 - CityStay Evreux 29 FOCH -6 - CityLodge Ev…" at bounding box center [507, 55] width 73 height 12
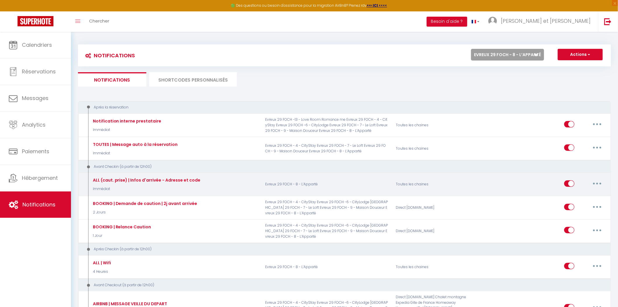
click at [596, 185] on button "button" at bounding box center [597, 183] width 16 height 9
click at [580, 196] on link "Editer" at bounding box center [581, 196] width 43 height 10
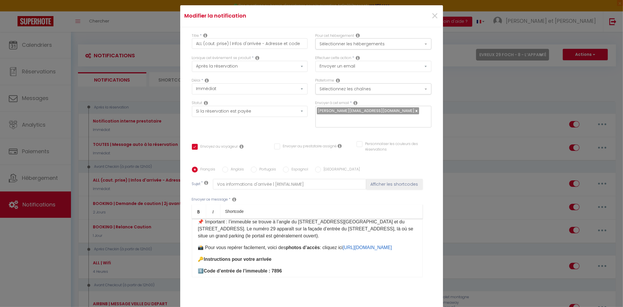
click at [427, 17] on div "×" at bounding box center [398, 16] width 87 height 13
click at [431, 20] on span "×" at bounding box center [434, 16] width 7 height 18
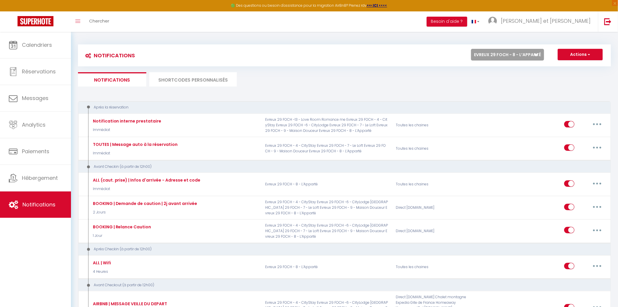
click at [503, 56] on select "Tous les apparts Evreux 29 FOCH - 4 - CityStay Evreux 29 FOCH -6 - CityLodge Ev…" at bounding box center [507, 55] width 73 height 12
click at [471, 49] on select "Tous les apparts Evreux 29 FOCH - 4 - CityStay Evreux 29 FOCH -6 - CityLodge Ev…" at bounding box center [507, 55] width 73 height 12
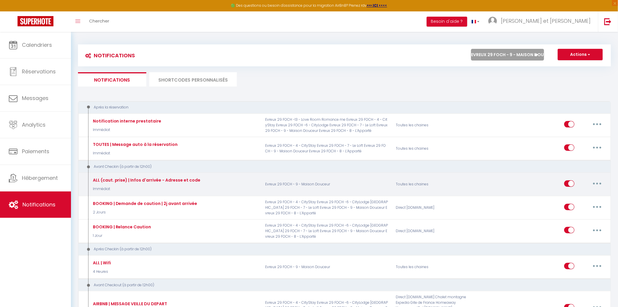
click at [594, 182] on button "button" at bounding box center [597, 183] width 16 height 9
click at [578, 196] on link "Editer" at bounding box center [581, 196] width 43 height 10
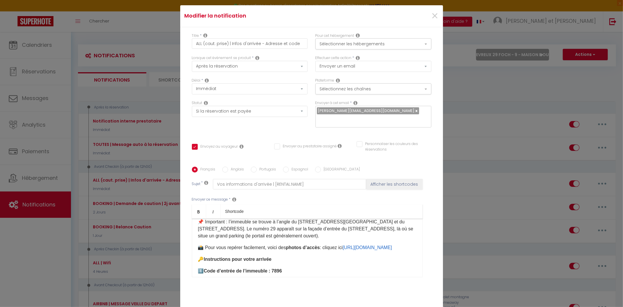
drag, startPoint x: 252, startPoint y: 250, endPoint x: 290, endPoint y: 64, distance: 189.8
click at [290, 64] on div "Lorsque cet événement se produit * Après la réservation Avant Checkin (à partir…" at bounding box center [250, 63] width 116 height 17
click at [433, 22] on span "×" at bounding box center [434, 16] width 7 height 18
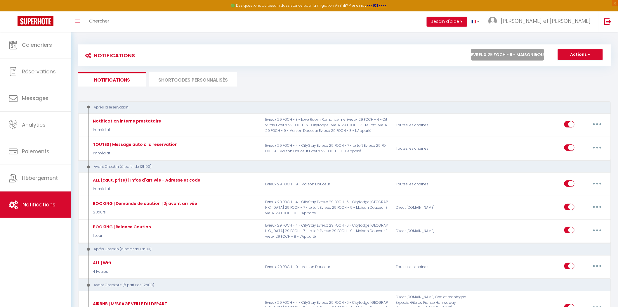
drag, startPoint x: 518, startPoint y: 54, endPoint x: 519, endPoint y: 60, distance: 6.2
click at [518, 54] on select "Tous les apparts Evreux 29 FOCH - 4 - CityStay Evreux 29 FOCH -6 - CityLodge Ev…" at bounding box center [507, 55] width 73 height 12
click at [471, 49] on select "Tous les apparts Evreux 29 FOCH - 4 - CityStay Evreux 29 FOCH -6 - CityLodge Ev…" at bounding box center [507, 55] width 73 height 12
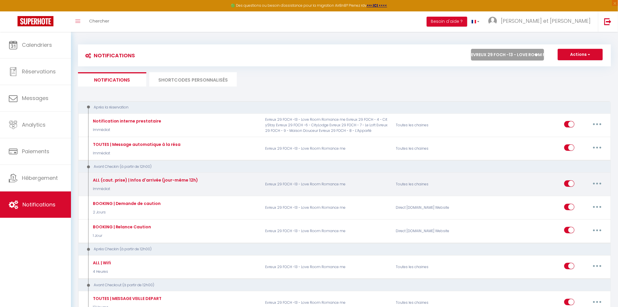
click at [597, 183] on icon "button" at bounding box center [597, 183] width 2 height 2
click at [575, 193] on link "Editer" at bounding box center [581, 196] width 43 height 10
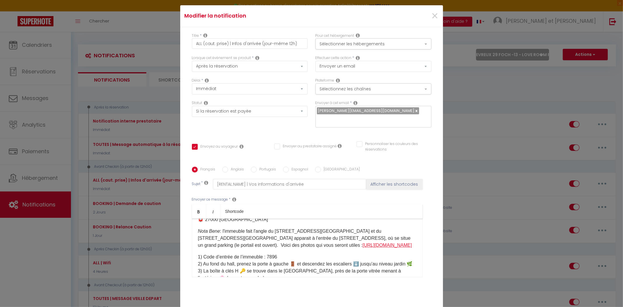
drag, startPoint x: 366, startPoint y: 243, endPoint x: 299, endPoint y: 238, distance: 66.7
click at [299, 238] on p "Nota Bene : l'immeuble fait l'angle du [STREET_ADDRESS] et du [STREET_ADDRESS][…" at bounding box center [307, 237] width 218 height 21
drag, startPoint x: 299, startPoint y: 238, endPoint x: 358, endPoint y: 246, distance: 60.4
click at [358, 246] on div "💖 Bonjour [GUEST:FIRST_NAME] ✨ Bienvenue dans votre Love Room Romance Me ✨ Nous…" at bounding box center [307, 247] width 231 height 58
drag, startPoint x: 367, startPoint y: 241, endPoint x: 300, endPoint y: 240, distance: 67.7
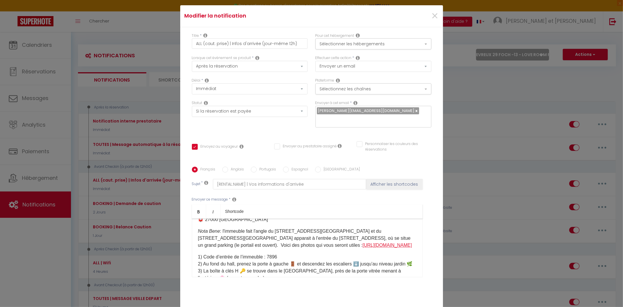
click at [300, 240] on p "Nota Bene : l'immeuble fait l'angle du [STREET_ADDRESS] et du [STREET_ADDRESS][…" at bounding box center [307, 237] width 218 height 21
drag, startPoint x: 299, startPoint y: 240, endPoint x: 358, endPoint y: 246, distance: 59.6
click at [358, 246] on div "💖 Bonjour [GUEST:FIRST_NAME] ✨ Bienvenue dans votre Love Room Romance Me ✨ Nous…" at bounding box center [307, 247] width 231 height 58
drag, startPoint x: 370, startPoint y: 242, endPoint x: 300, endPoint y: 241, distance: 69.5
click at [300, 241] on p "Nota Bene : l'immeuble fait l'angle du [STREET_ADDRESS] et du [STREET_ADDRESS][…" at bounding box center [307, 237] width 218 height 21
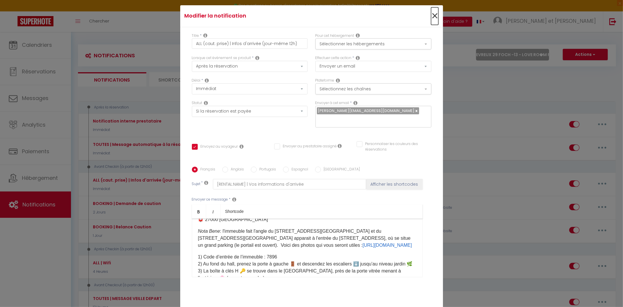
click at [431, 14] on span "×" at bounding box center [434, 16] width 7 height 18
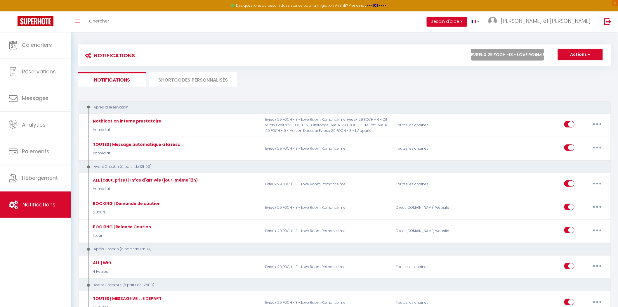
click at [506, 56] on select "Tous les apparts Evreux 29 FOCH - 4 - CityStay Evreux 29 FOCH -6 - CityLodge Ev…" at bounding box center [507, 55] width 73 height 12
click at [471, 49] on select "Tous les apparts Evreux 29 FOCH - 4 - CityStay Evreux 29 FOCH -6 - CityLodge Ev…" at bounding box center [507, 55] width 73 height 12
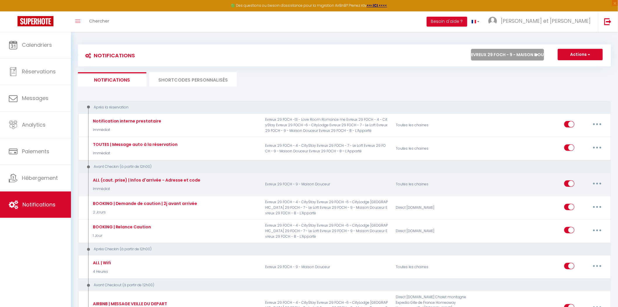
click at [597, 183] on icon "button" at bounding box center [597, 183] width 2 height 2
click at [581, 196] on link "Editer" at bounding box center [581, 196] width 43 height 10
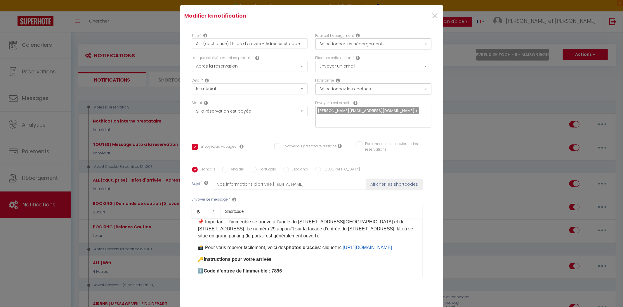
drag, startPoint x: 284, startPoint y: 250, endPoint x: 181, endPoint y: 246, distance: 103.1
click at [181, 246] on div "Titre * ALL (caut. prise) | Infos d'arrivée - Adresse et code Pour cet hébergem…" at bounding box center [311, 166] width 263 height 279
copy p "📸 Pour vous repérer facilement, voici des photos d’accès : cliquez ici [URL][DO…"
click at [434, 16] on span "×" at bounding box center [434, 16] width 7 height 18
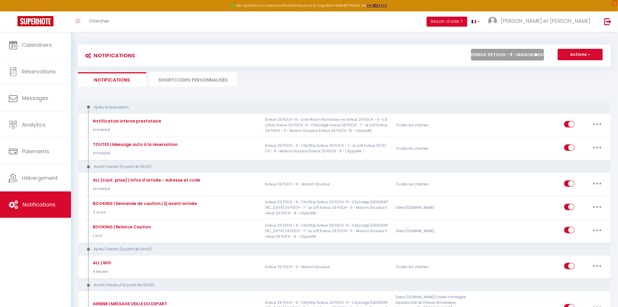
click at [489, 53] on select "Tous les apparts Evreux 29 FOCH - 4 - CityStay Evreux 29 FOCH -6 - CityLodge Ev…" at bounding box center [507, 55] width 73 height 12
click at [471, 49] on select "Tous les apparts Evreux 29 FOCH - 4 - CityStay Evreux 29 FOCH -6 - CityLodge Ev…" at bounding box center [507, 55] width 73 height 12
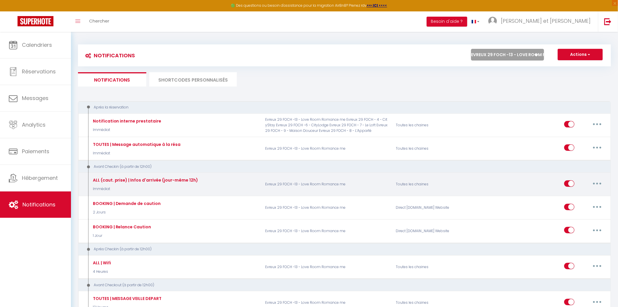
click at [596, 181] on button "button" at bounding box center [597, 183] width 16 height 9
click at [583, 196] on link "Editer" at bounding box center [581, 196] width 43 height 10
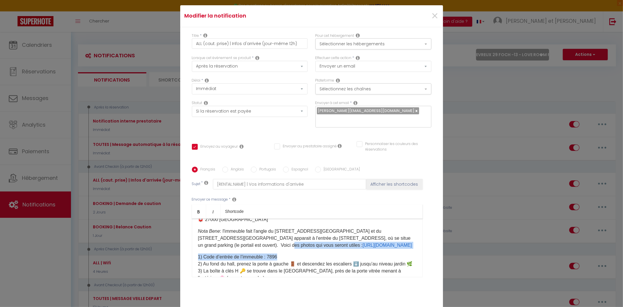
drag, startPoint x: 382, startPoint y: 243, endPoint x: 218, endPoint y: 239, distance: 164.1
click at [218, 239] on div "💖 Bonjour [GUEST:FIRST_NAME] ✨ Bienvenue dans votre Love Room Romance Me ✨ Nous…" at bounding box center [307, 247] width 231 height 58
click at [286, 253] on p "1) Code d’entrée de l’immeuble : 7896 2) Au [GEOGRAPHIC_DATA], prenez la porte …" at bounding box center [307, 267] width 218 height 28
drag, startPoint x: 369, startPoint y: 239, endPoint x: 220, endPoint y: 239, distance: 149.2
click at [220, 239] on p "Nota Bene : l'immeuble fait l'angle du [STREET_ADDRESS] et du [STREET_ADDRESS][…" at bounding box center [307, 237] width 218 height 21
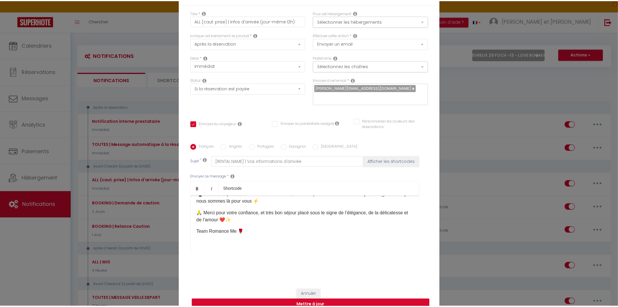
scroll to position [37, 0]
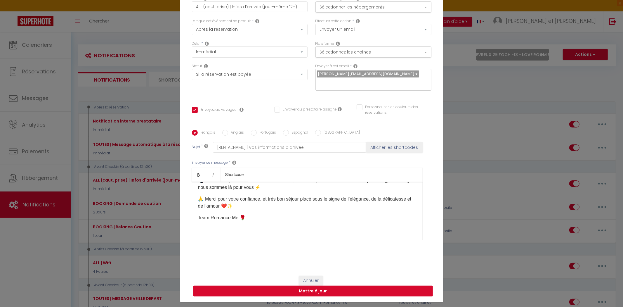
click at [309, 288] on button "Mettre à jour" at bounding box center [312, 290] width 239 height 11
